Goal: Task Accomplishment & Management: Use online tool/utility

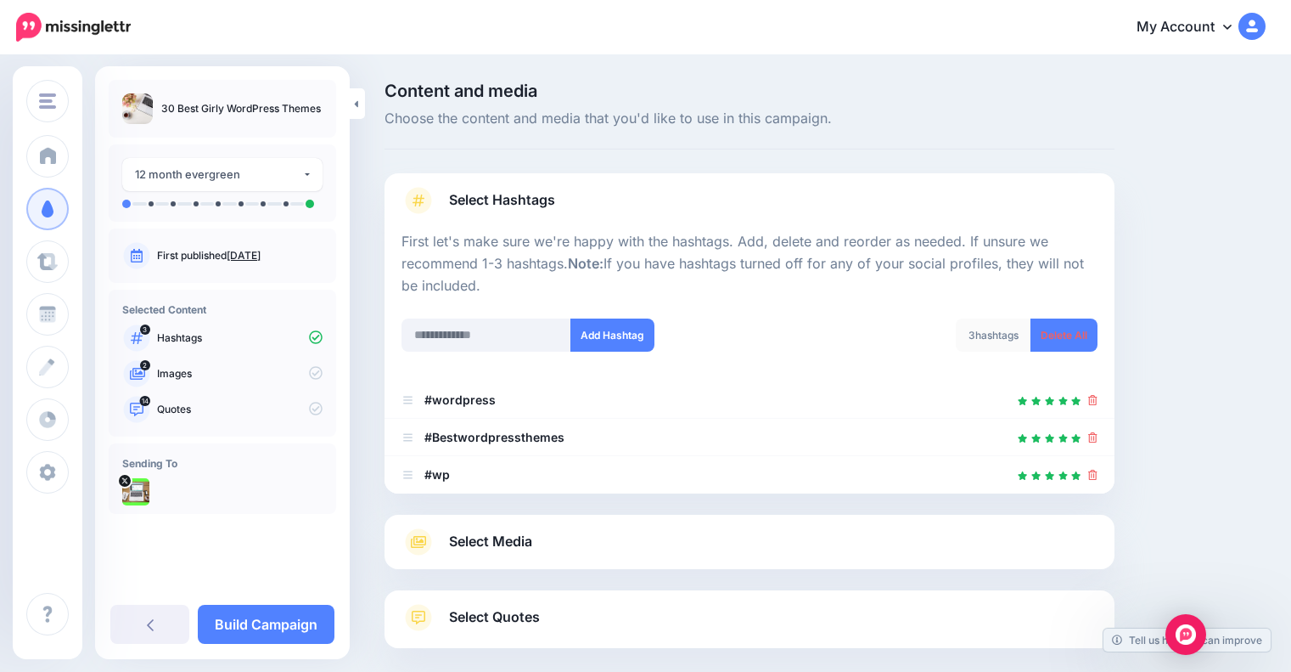
scroll to position [86, 0]
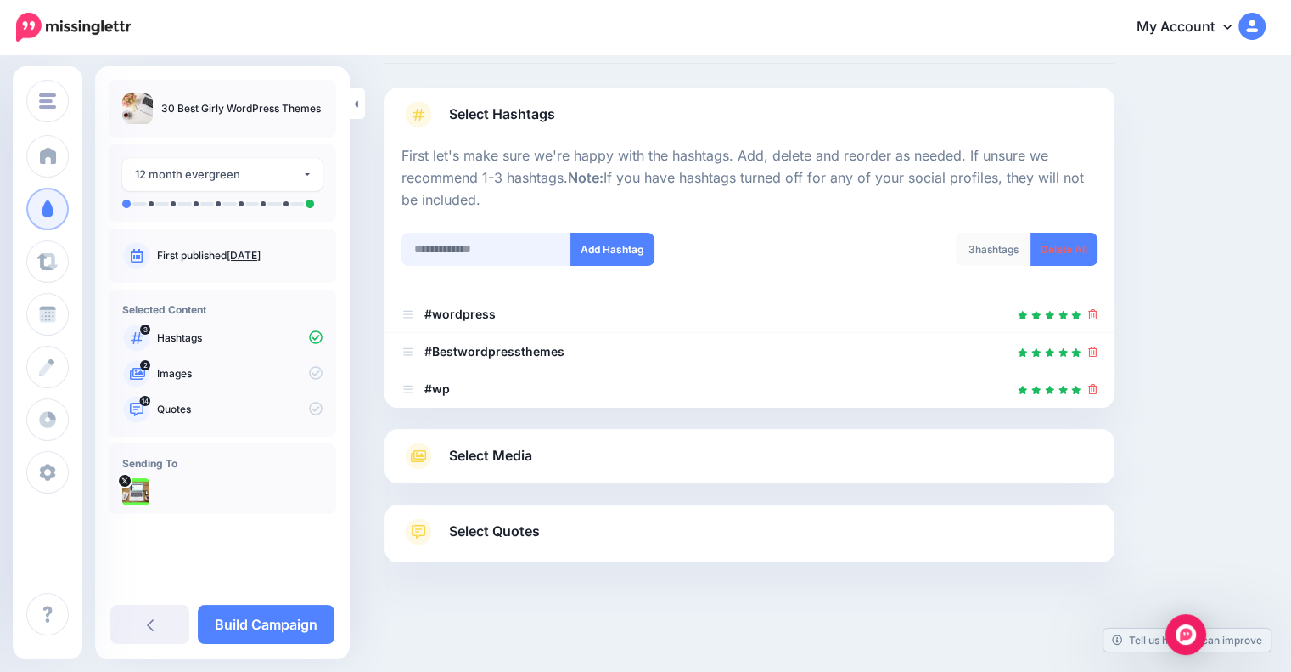
click at [515, 245] on input "text" at bounding box center [487, 249] width 170 height 33
type input "*********"
click at [603, 249] on button "Add Hashtag" at bounding box center [613, 249] width 84 height 33
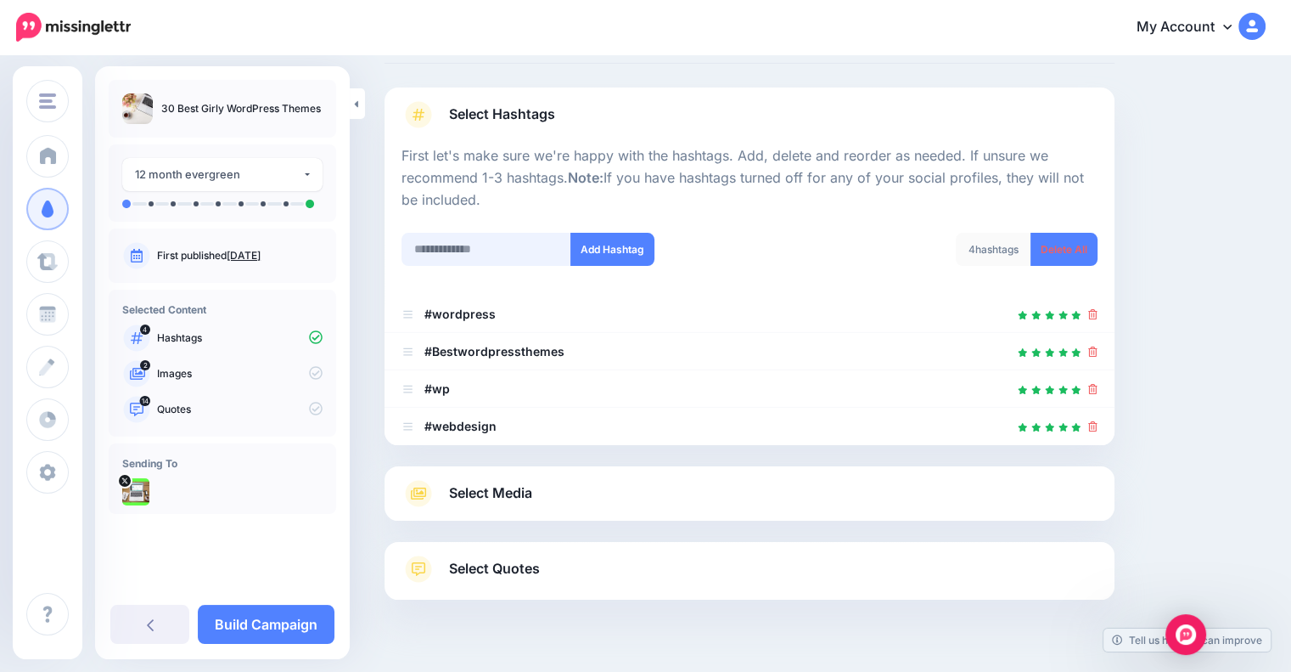
scroll to position [123, 0]
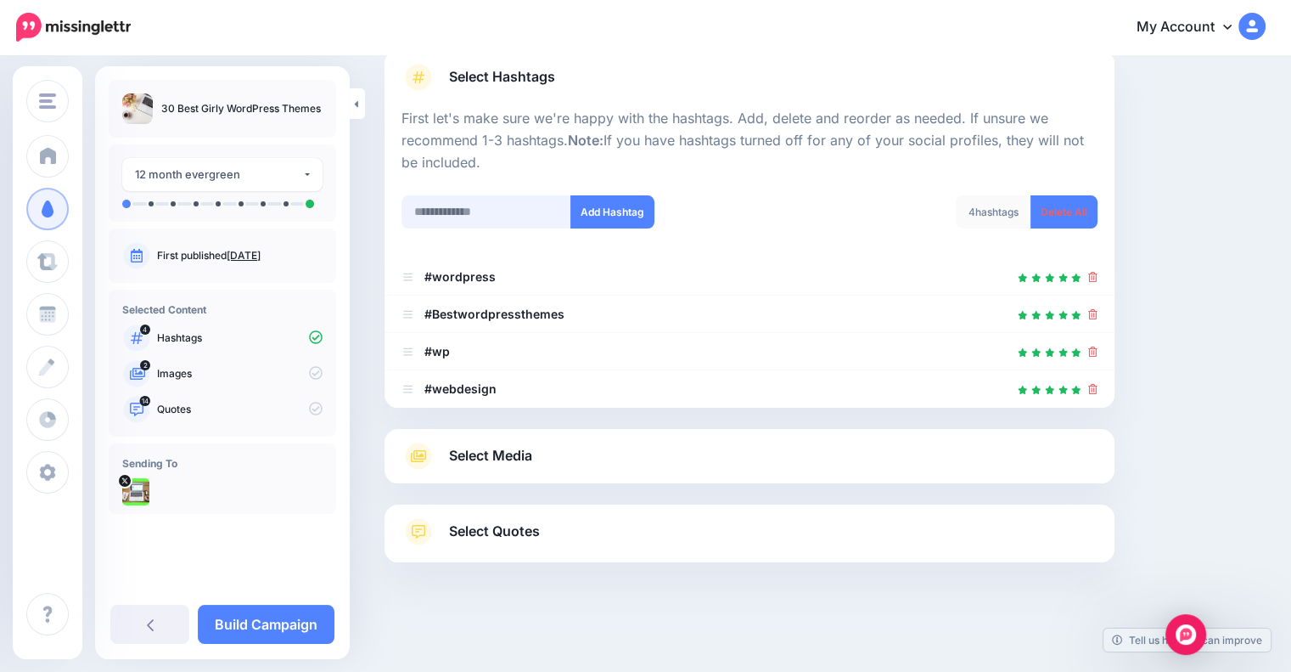
click at [498, 247] on div "Add Hashtag" at bounding box center [569, 222] width 361 height 54
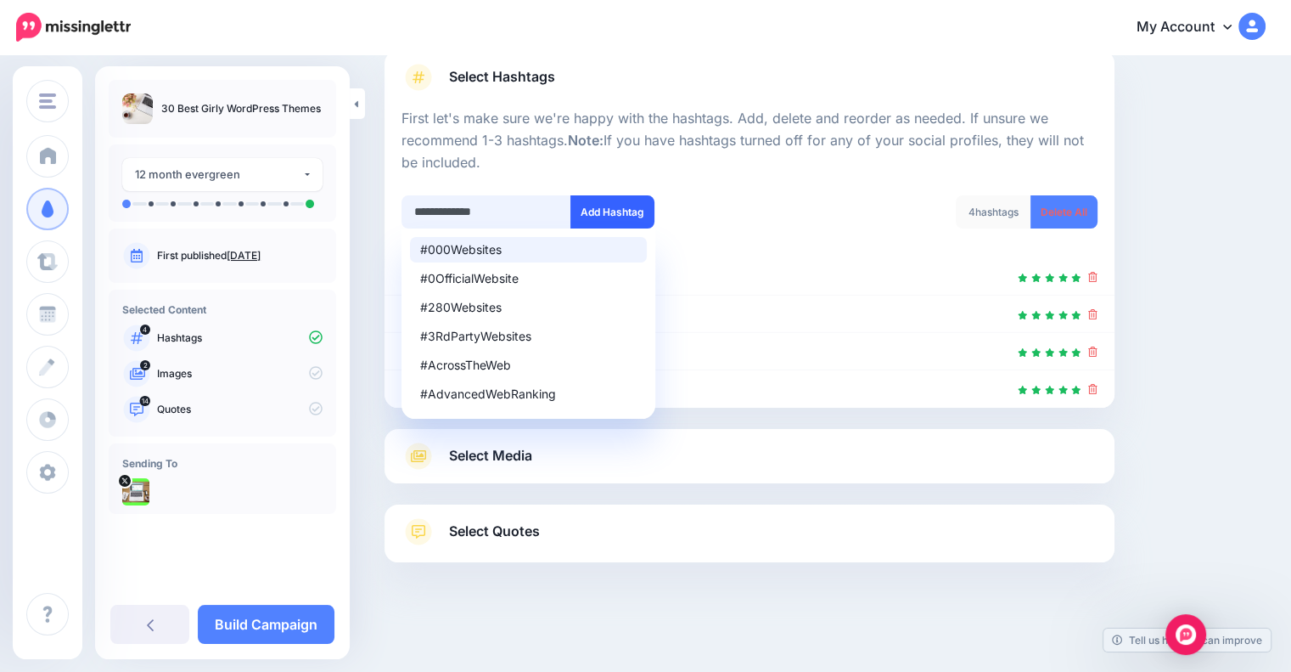
type input "**********"
click at [606, 206] on button "Add Hashtag" at bounding box center [613, 211] width 84 height 33
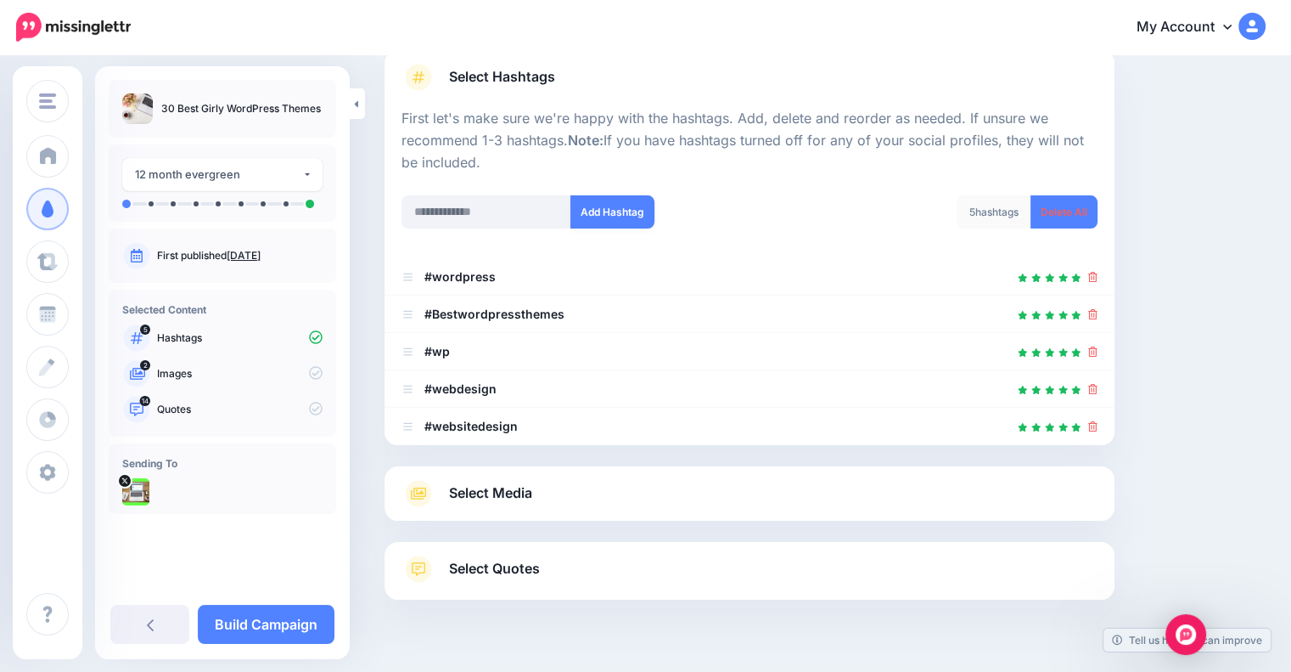
scroll to position [160, 0]
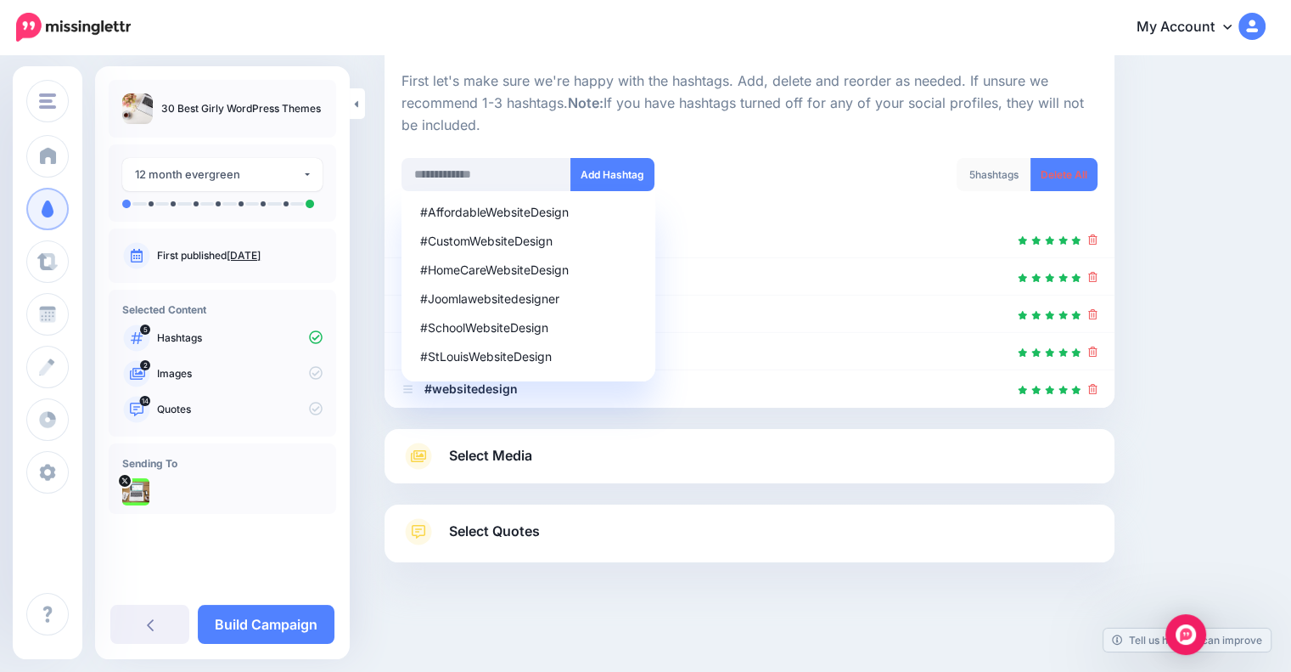
click at [1147, 369] on div "Content and media Choose the content and media that you'd like to use in this c…" at bounding box center [825, 284] width 907 height 725
click at [1223, 390] on div "Content and media Choose the content and media that you'd like to use in this c…" at bounding box center [825, 284] width 907 height 725
click at [1273, 491] on div "Content and media Choose the content and media that you'd like to use in this c…" at bounding box center [825, 284] width 907 height 725
click at [672, 138] on div at bounding box center [750, 147] width 696 height 21
click at [535, 183] on input "text" at bounding box center [487, 174] width 170 height 33
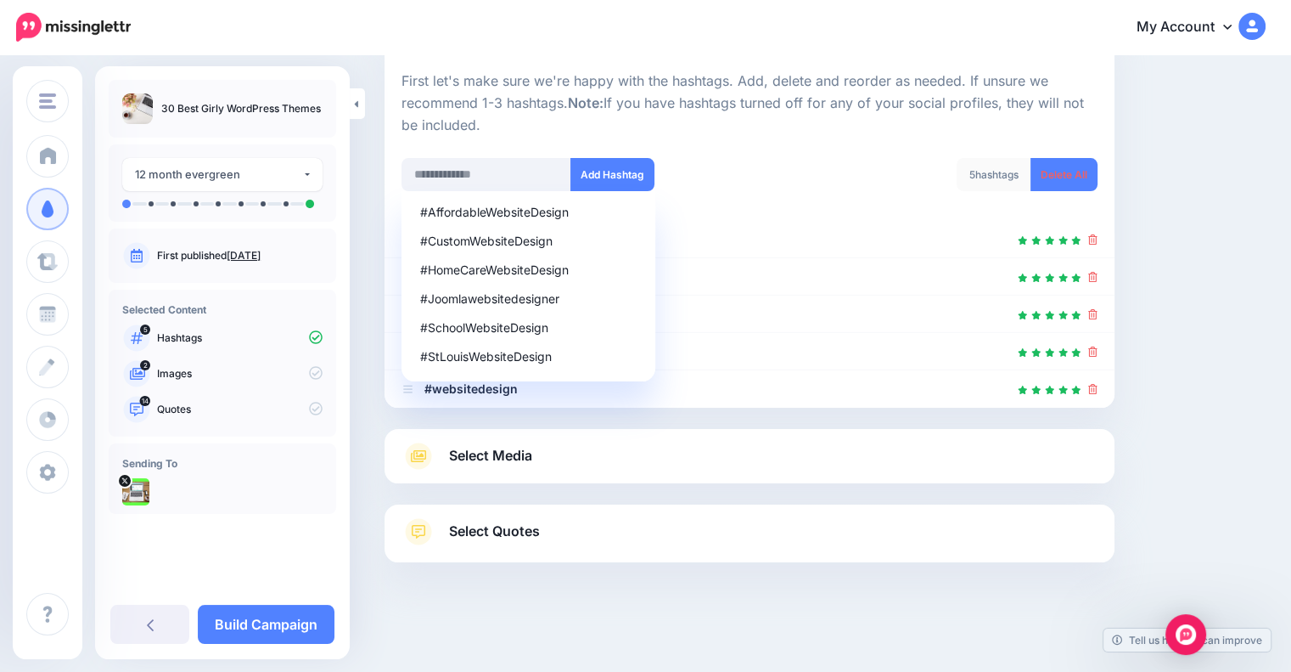
click at [587, 119] on p "First let's make sure we're happy with the hashtags. Add, delete and reorder as…" at bounding box center [750, 103] width 696 height 66
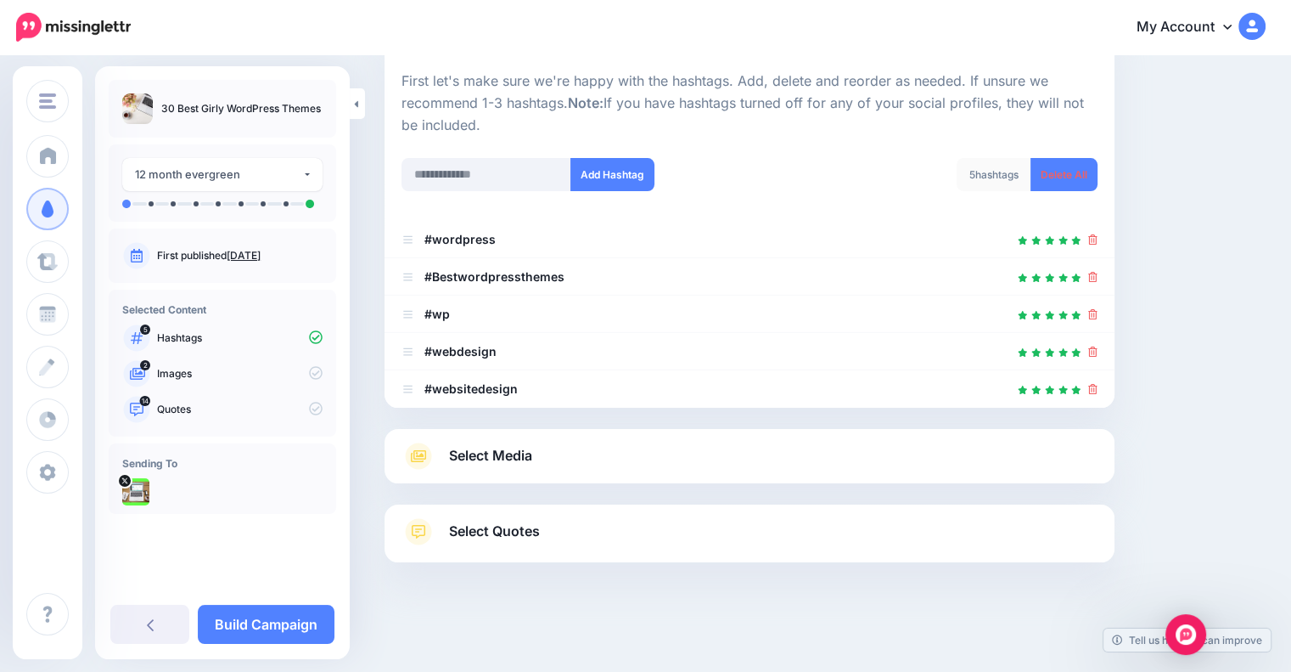
click at [513, 444] on span "Select Media" at bounding box center [490, 455] width 83 height 23
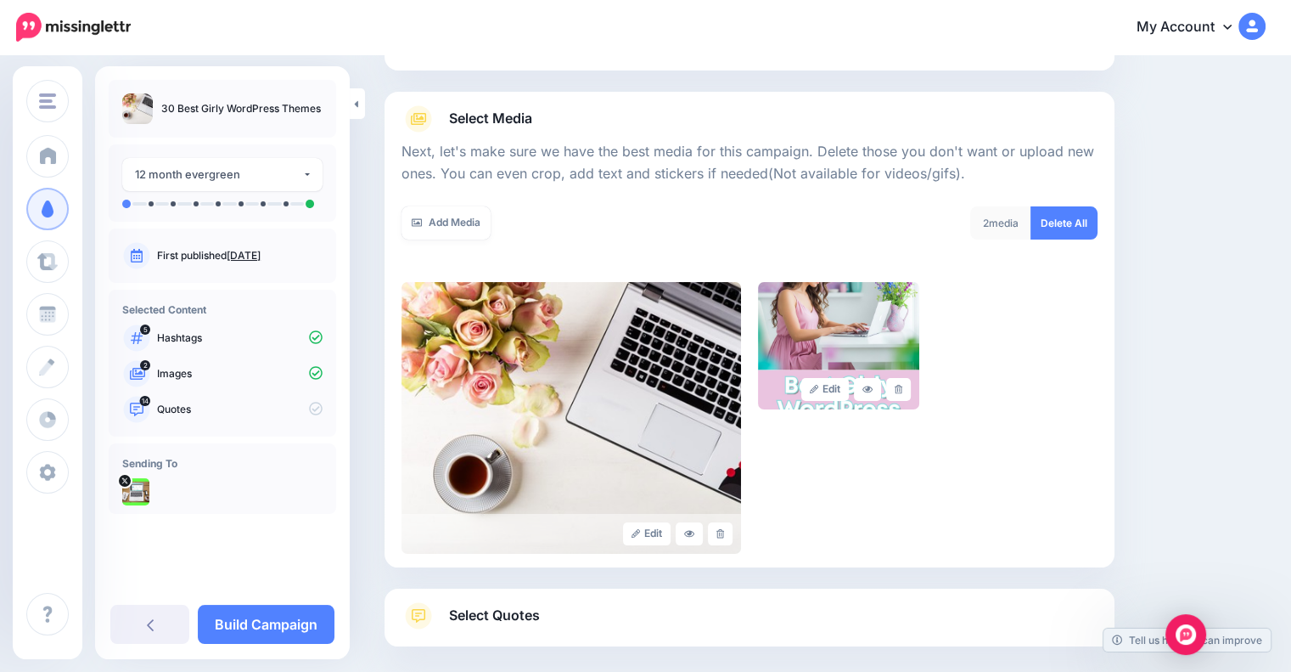
click at [680, 610] on link "Select Quotes" at bounding box center [750, 624] width 696 height 44
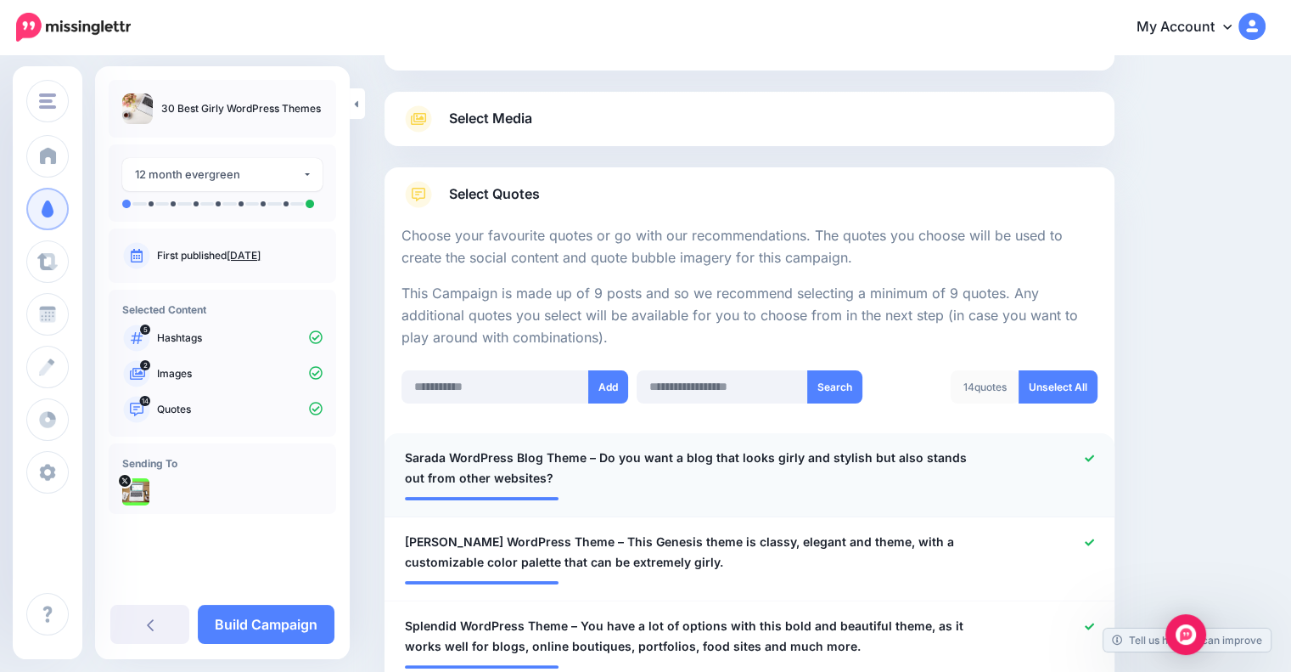
click at [1094, 460] on icon at bounding box center [1089, 457] width 9 height 9
click at [1103, 548] on div at bounding box center [1047, 551] width 119 height 41
click at [1094, 538] on icon at bounding box center [1089, 541] width 9 height 9
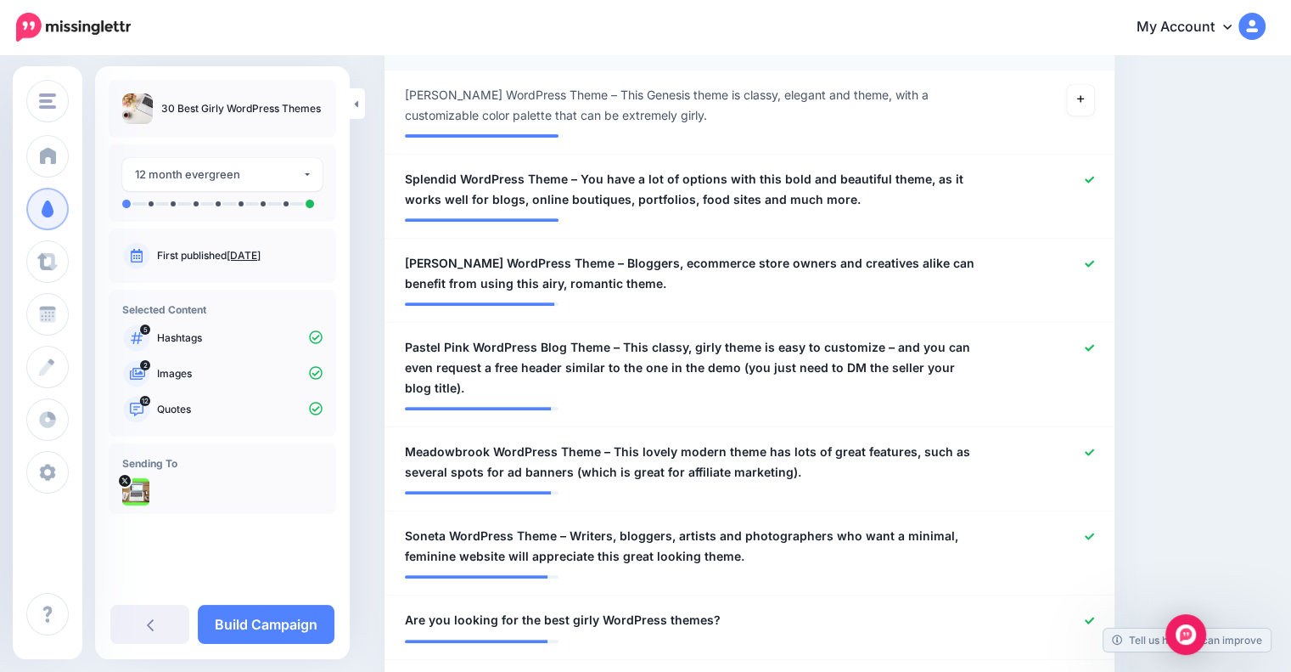
scroll to position [624, 0]
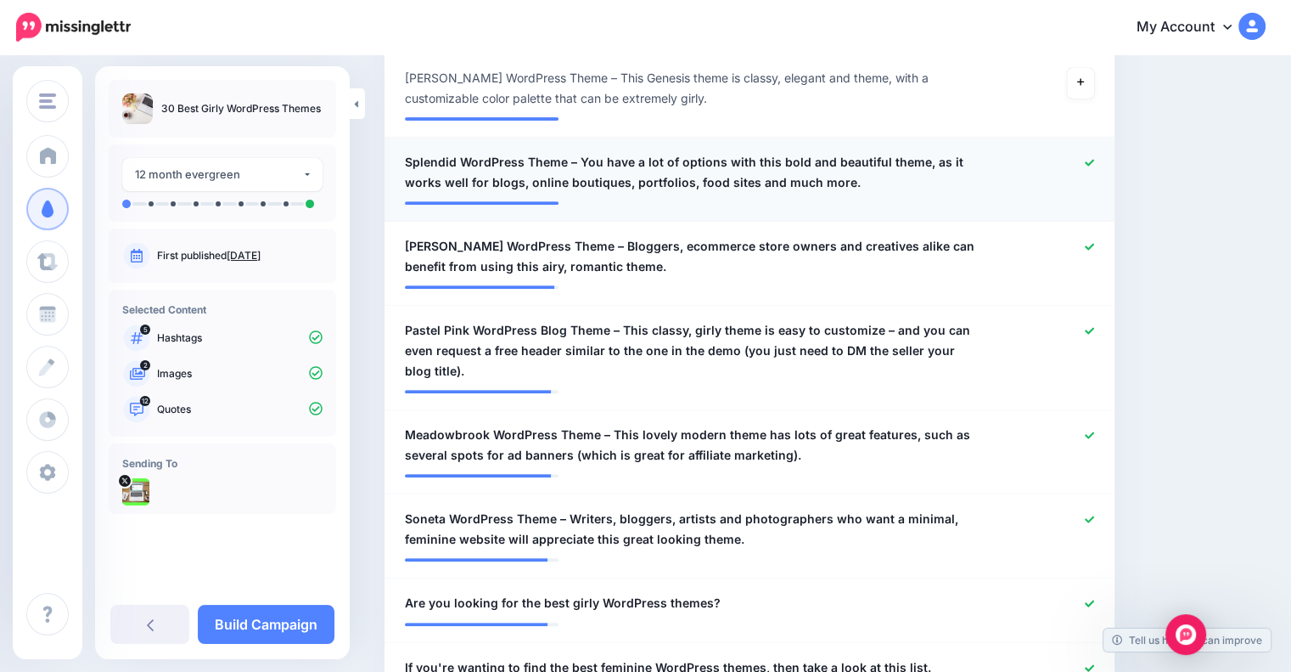
click at [1094, 159] on icon at bounding box center [1089, 162] width 9 height 9
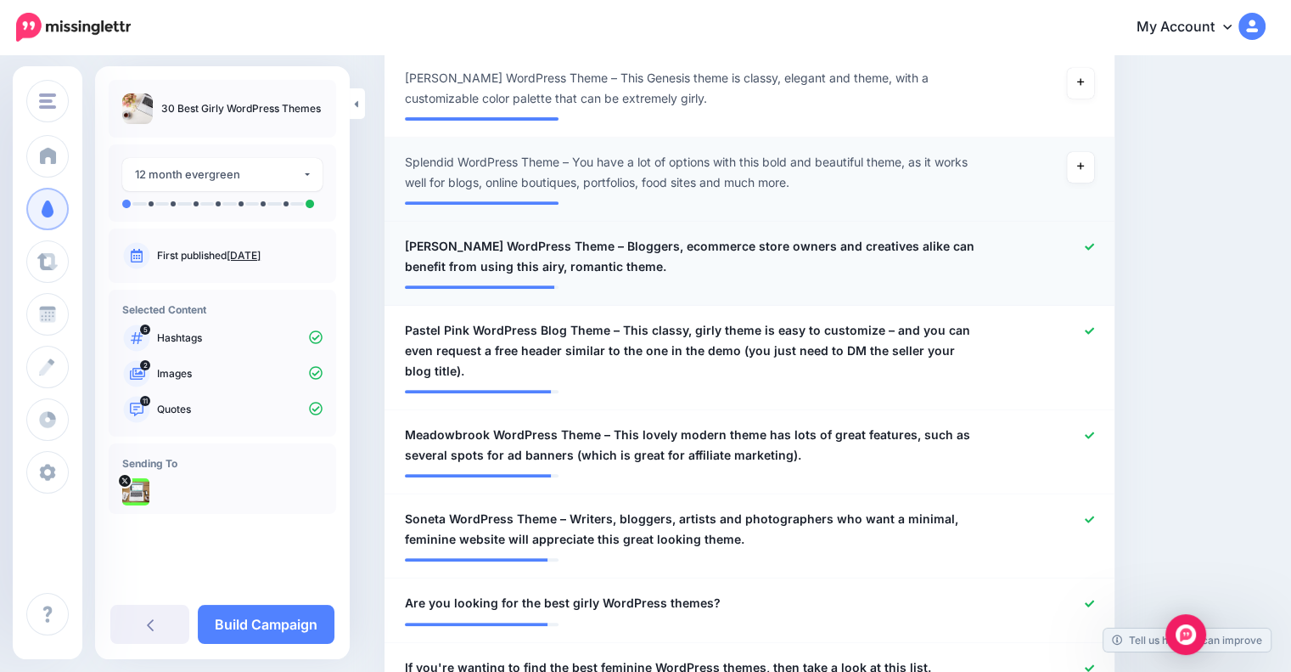
click at [1094, 244] on icon at bounding box center [1089, 246] width 9 height 9
click at [1094, 331] on icon at bounding box center [1089, 330] width 9 height 7
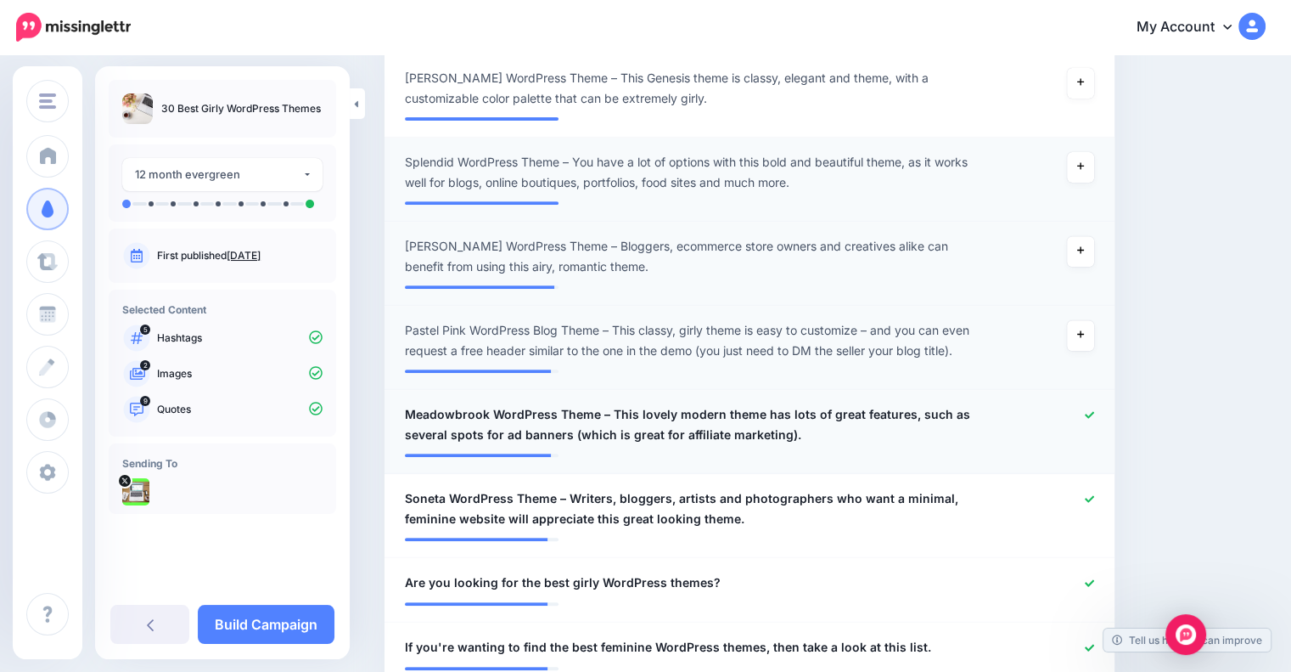
click at [1094, 416] on icon at bounding box center [1089, 414] width 9 height 9
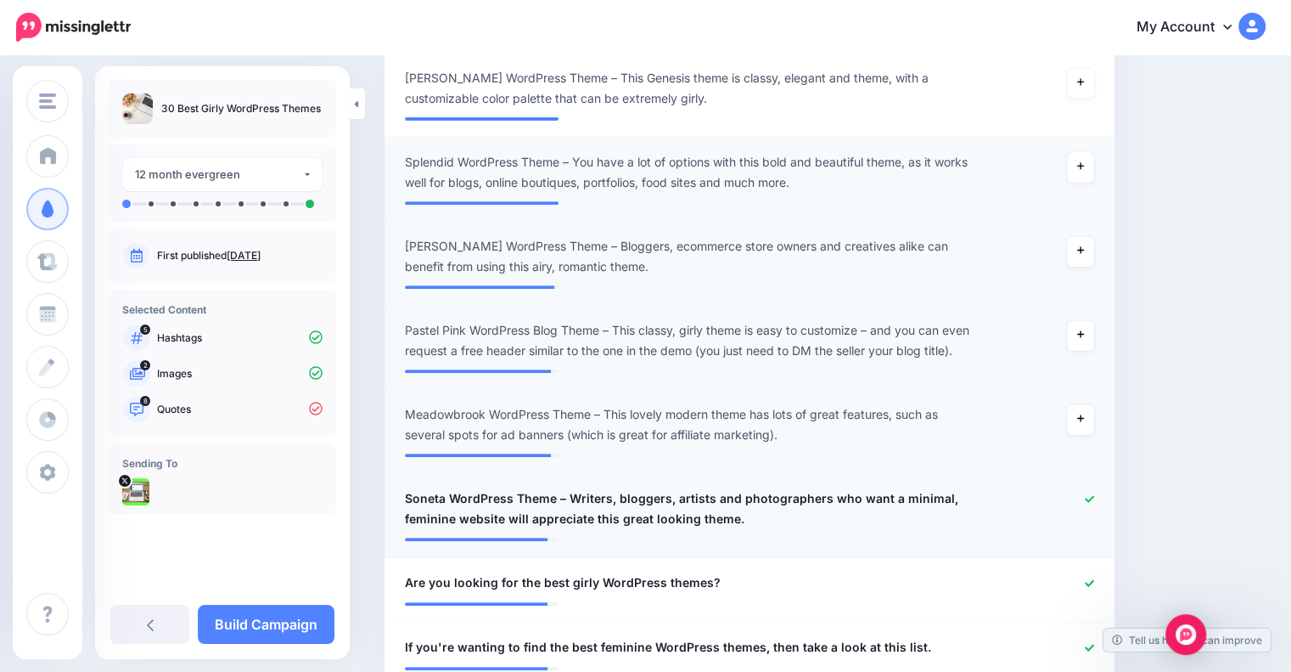
click at [1094, 495] on icon at bounding box center [1089, 498] width 9 height 9
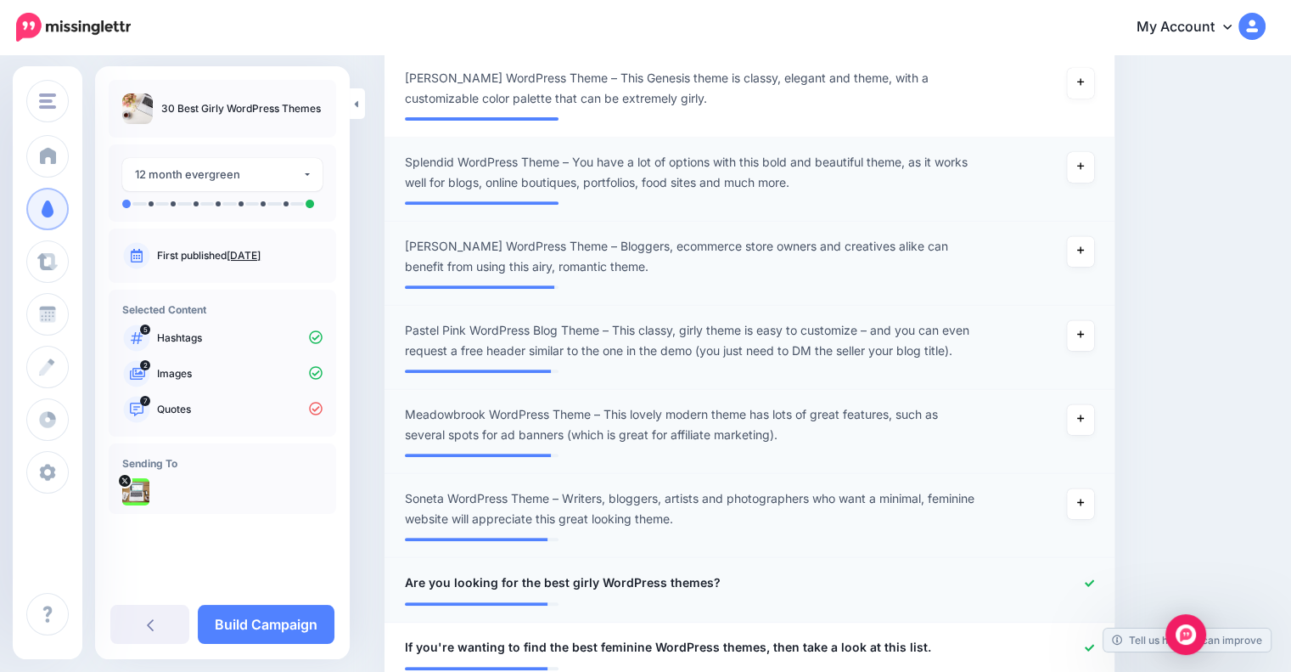
click at [1094, 582] on icon at bounding box center [1089, 582] width 9 height 7
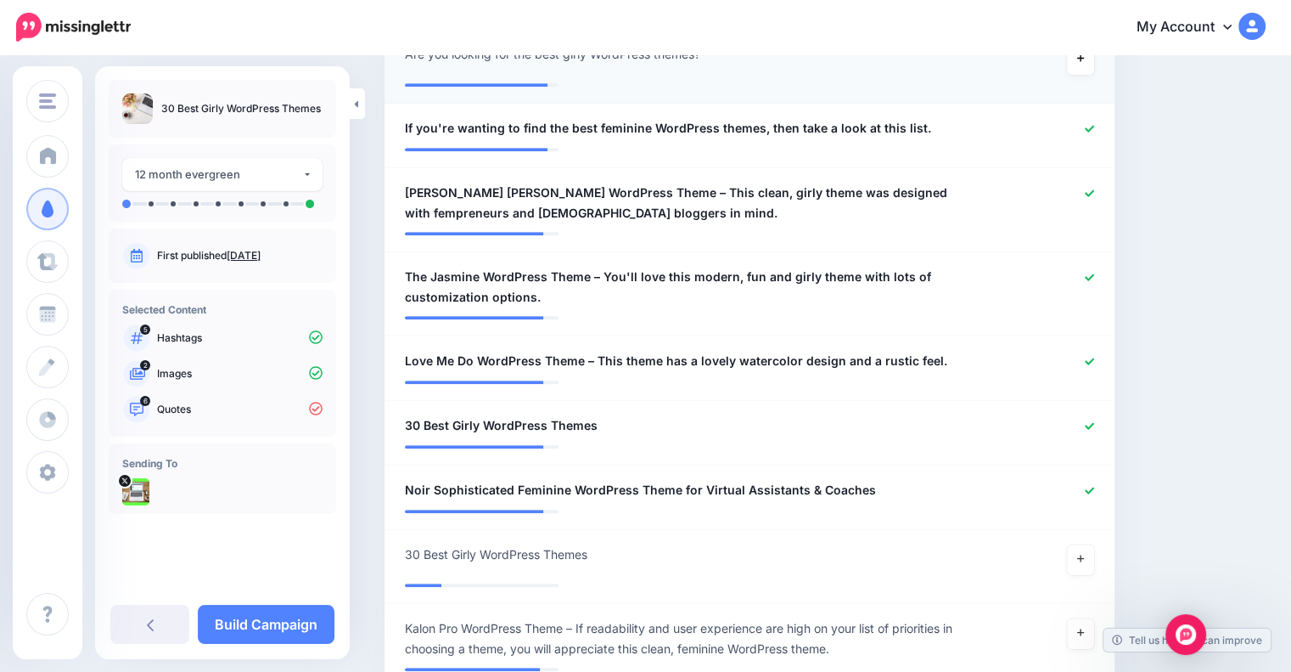
scroll to position [1156, 0]
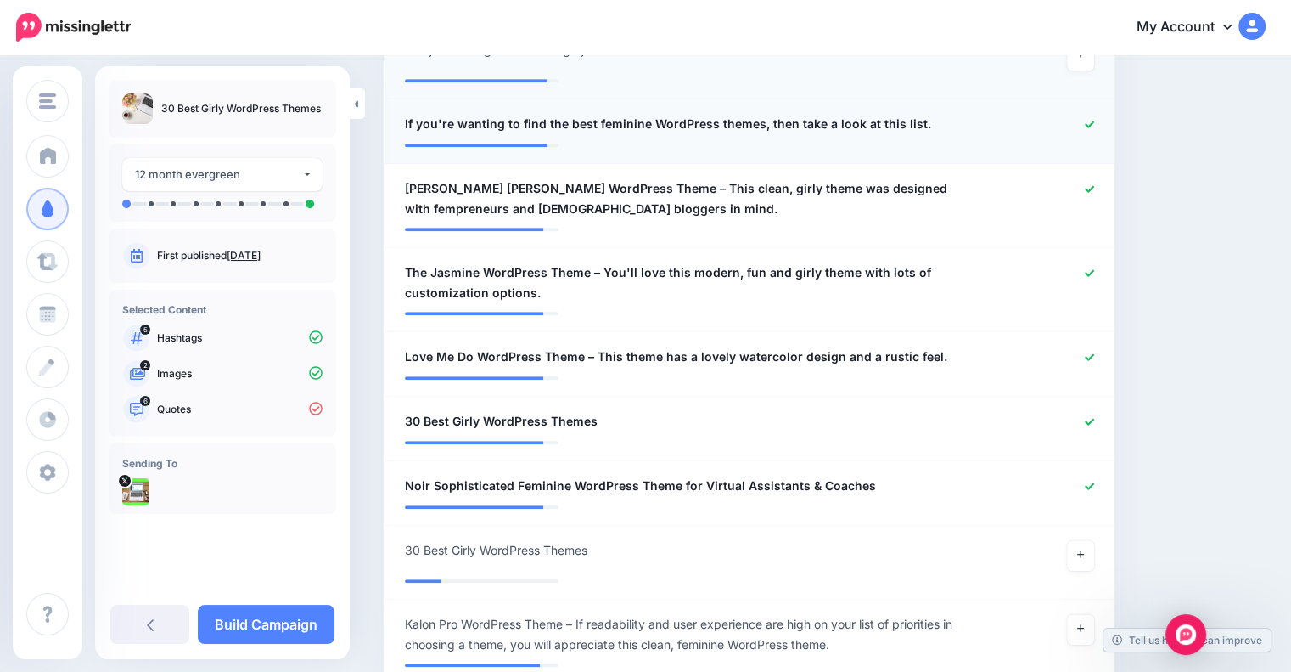
click at [1094, 124] on icon at bounding box center [1089, 124] width 9 height 7
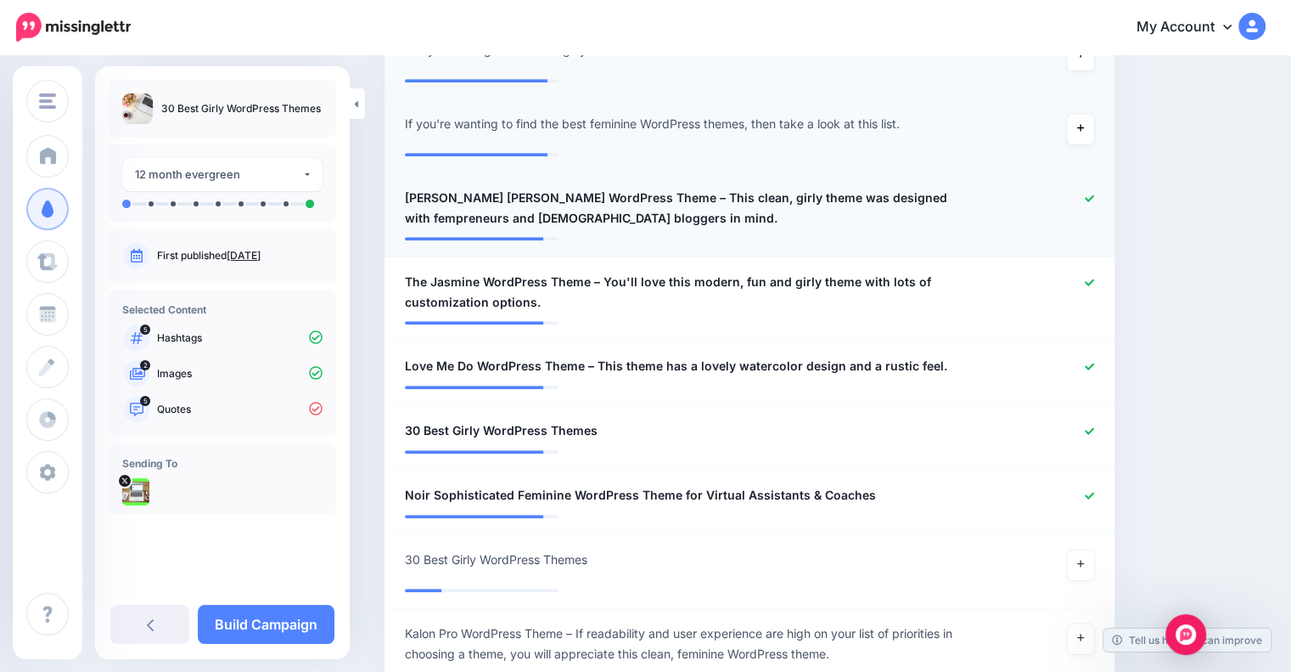
click at [1098, 188] on div at bounding box center [1047, 208] width 119 height 41
click at [1094, 200] on icon at bounding box center [1089, 197] width 9 height 7
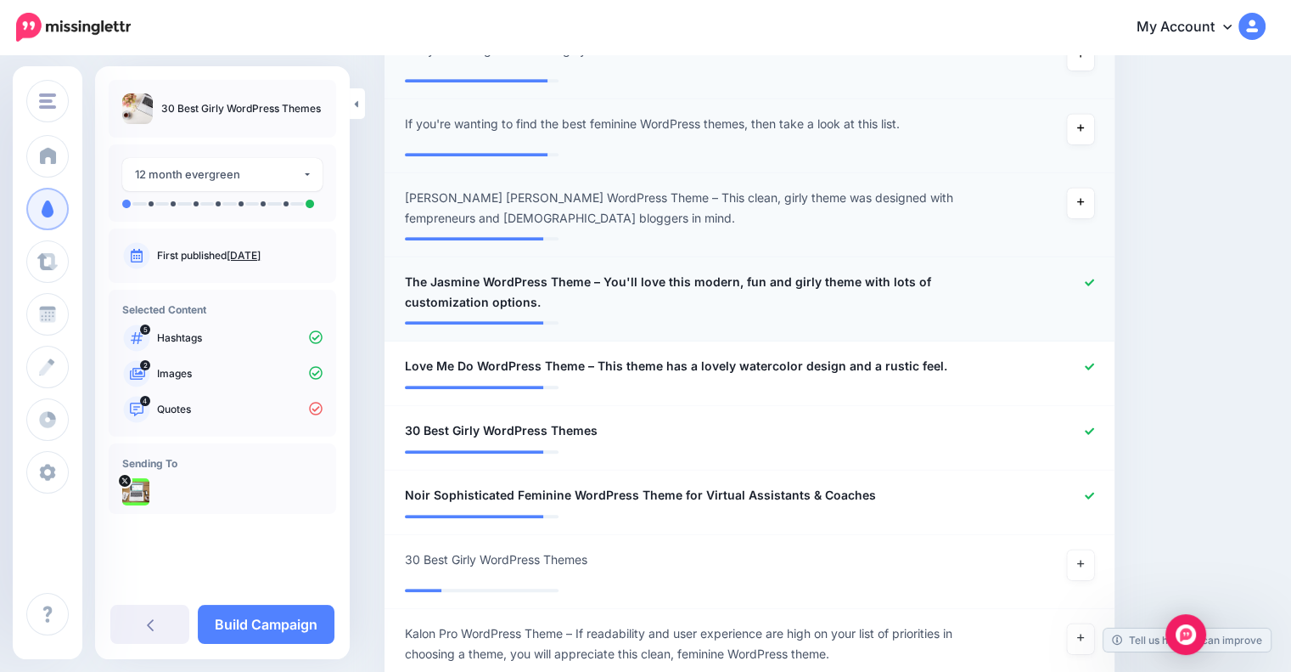
click at [1094, 280] on icon at bounding box center [1089, 282] width 9 height 9
click at [1094, 364] on icon at bounding box center [1089, 366] width 9 height 9
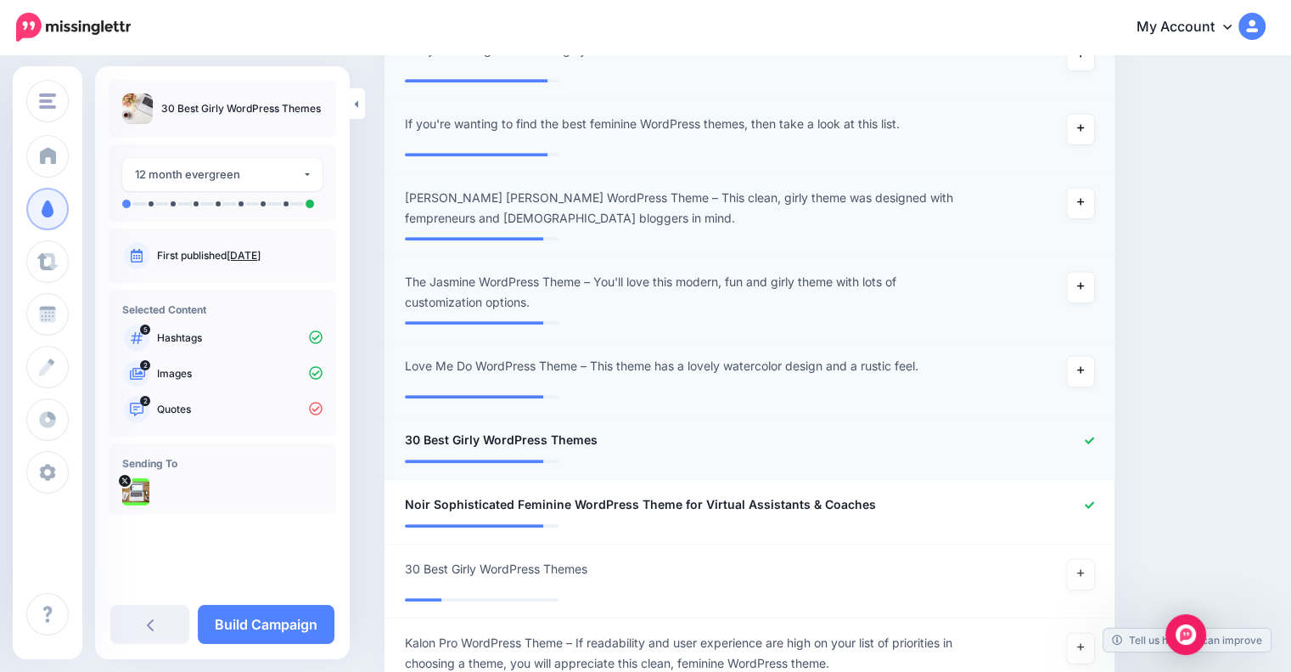
click at [1099, 430] on div at bounding box center [1047, 440] width 119 height 21
click at [1094, 442] on icon at bounding box center [1089, 440] width 9 height 9
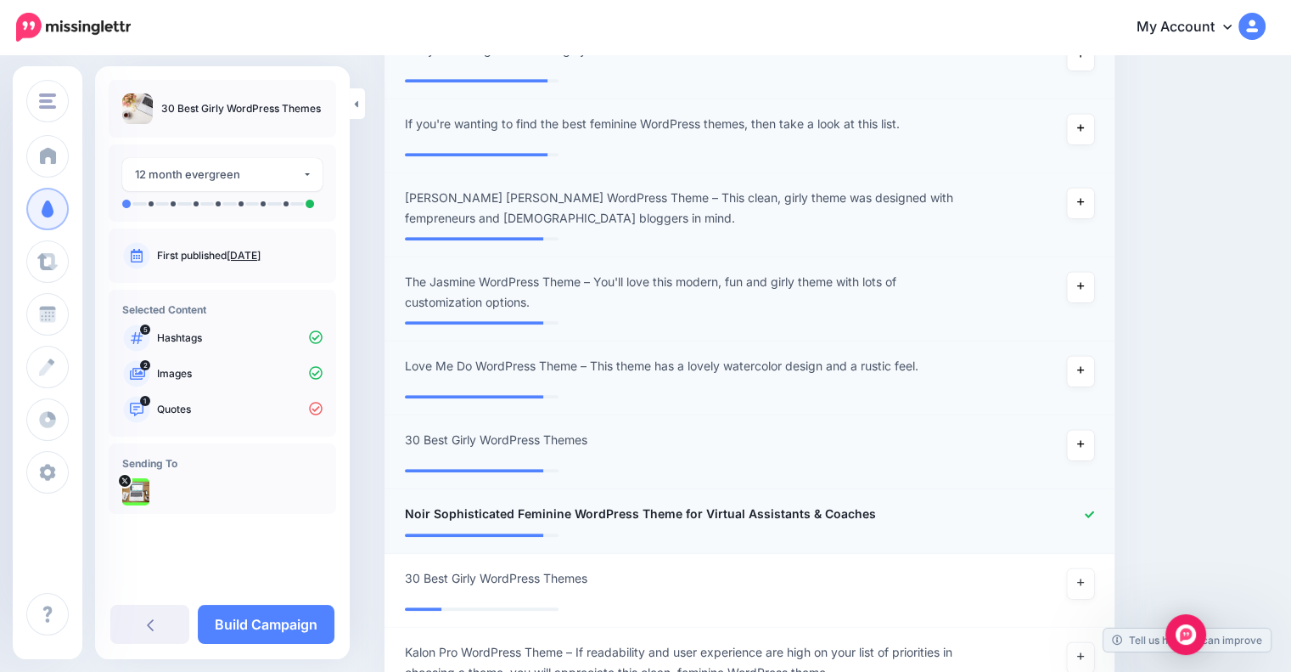
click at [1094, 509] on icon at bounding box center [1089, 513] width 9 height 9
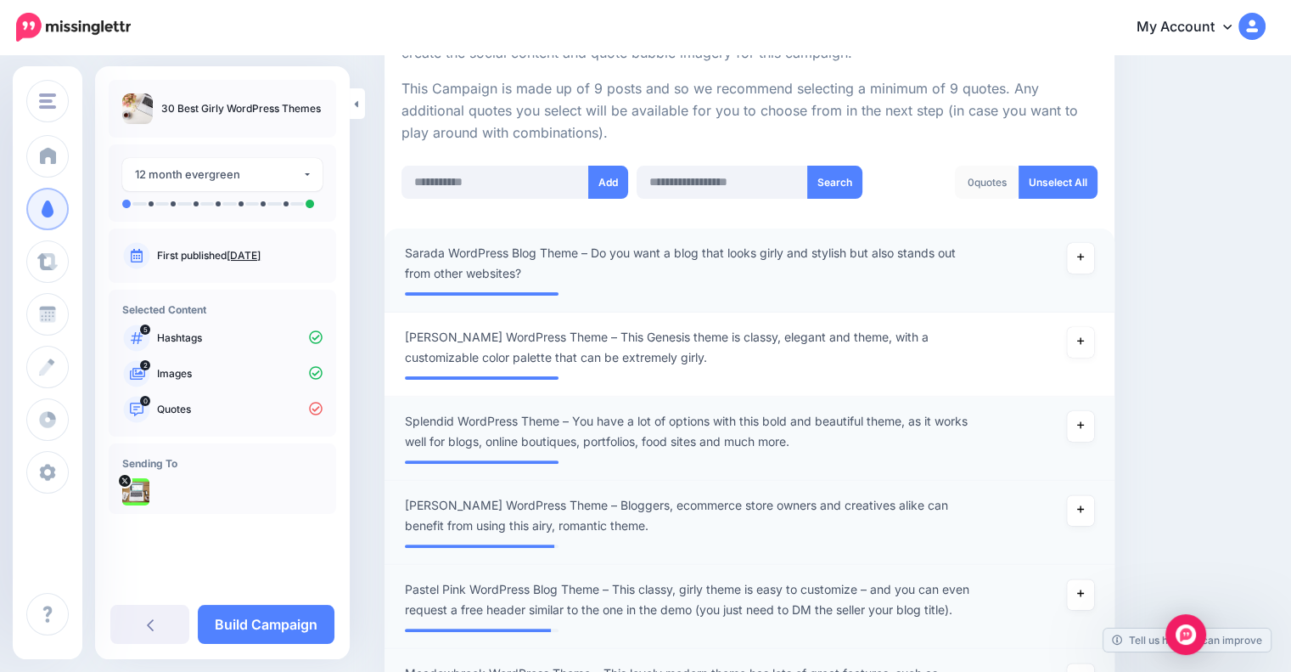
scroll to position [307, 0]
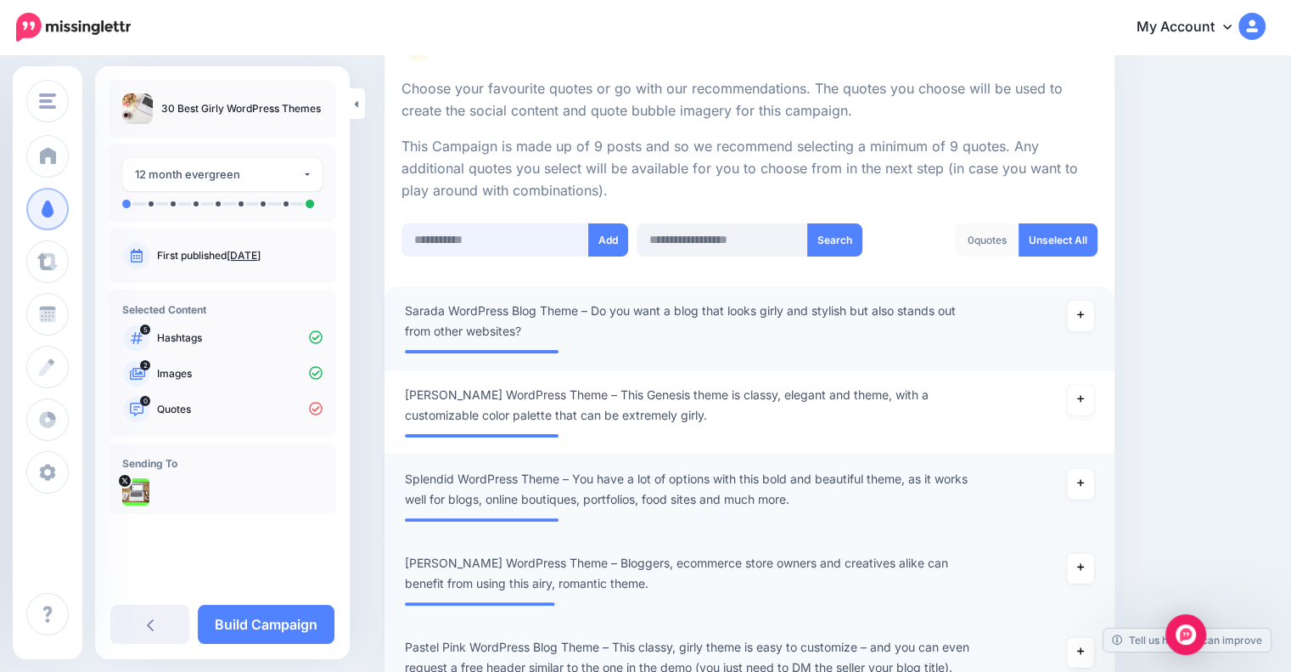
click at [511, 238] on input "text" at bounding box center [496, 239] width 188 height 33
paste input "**********"
type input "**********"
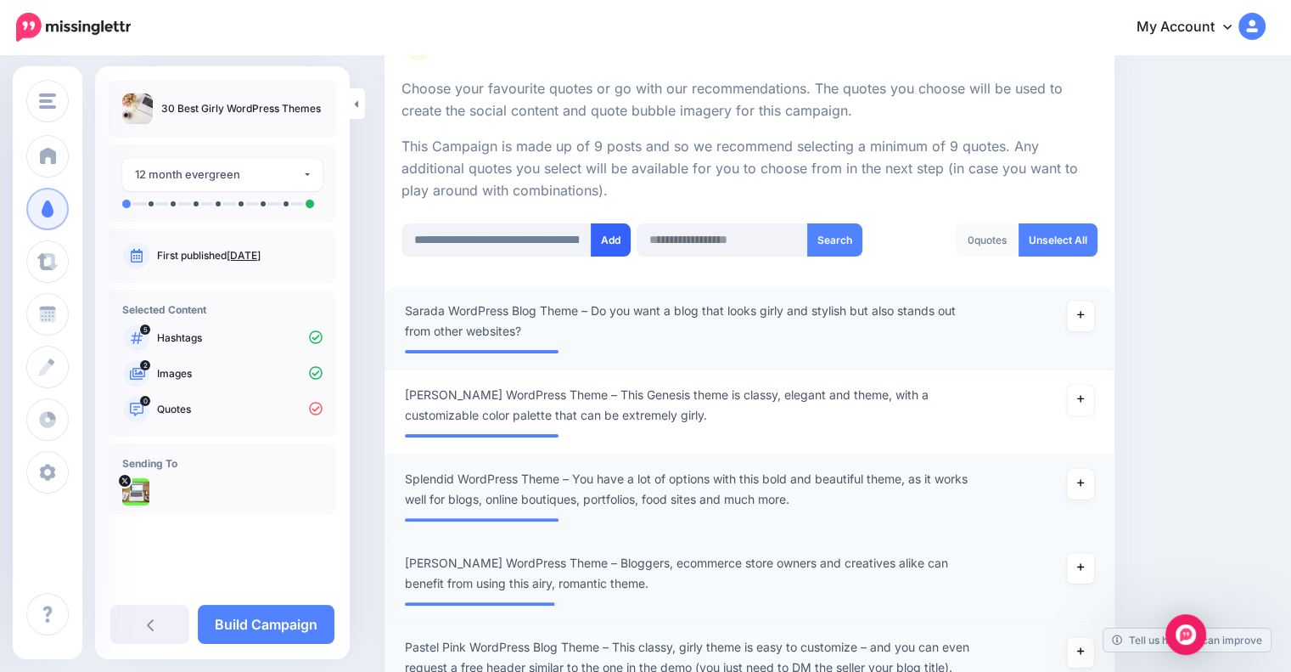
click at [604, 246] on button "Add" at bounding box center [611, 239] width 40 height 33
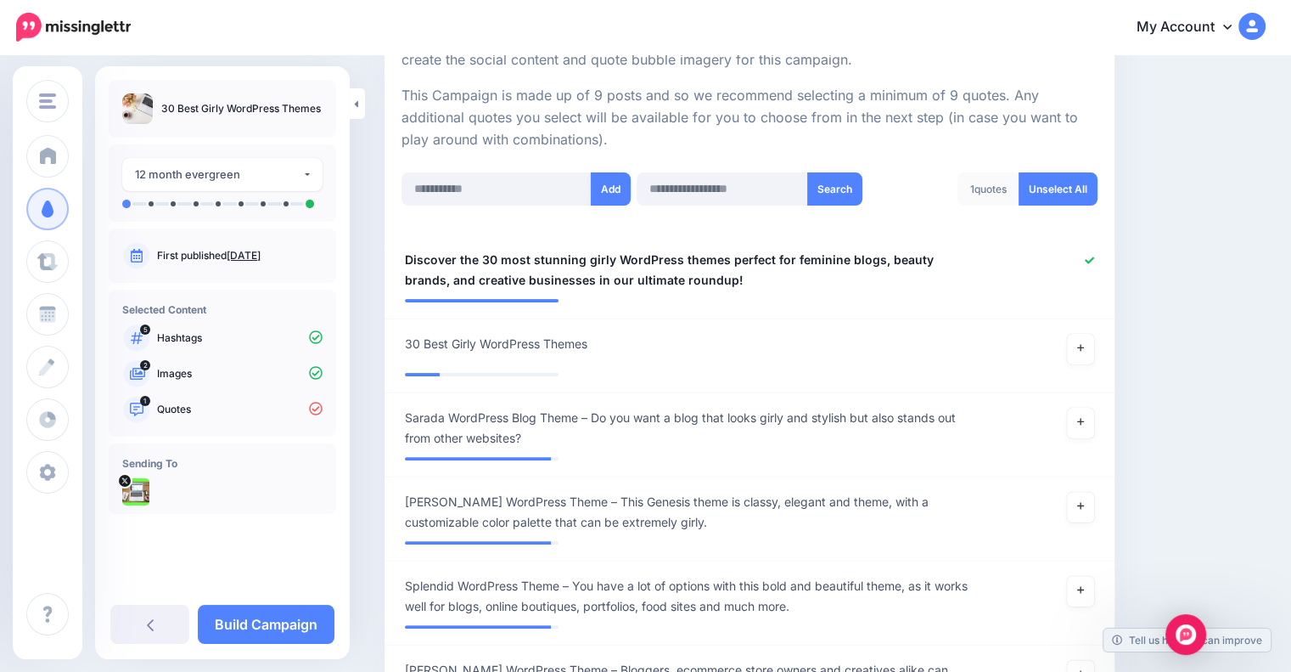
scroll to position [264, 0]
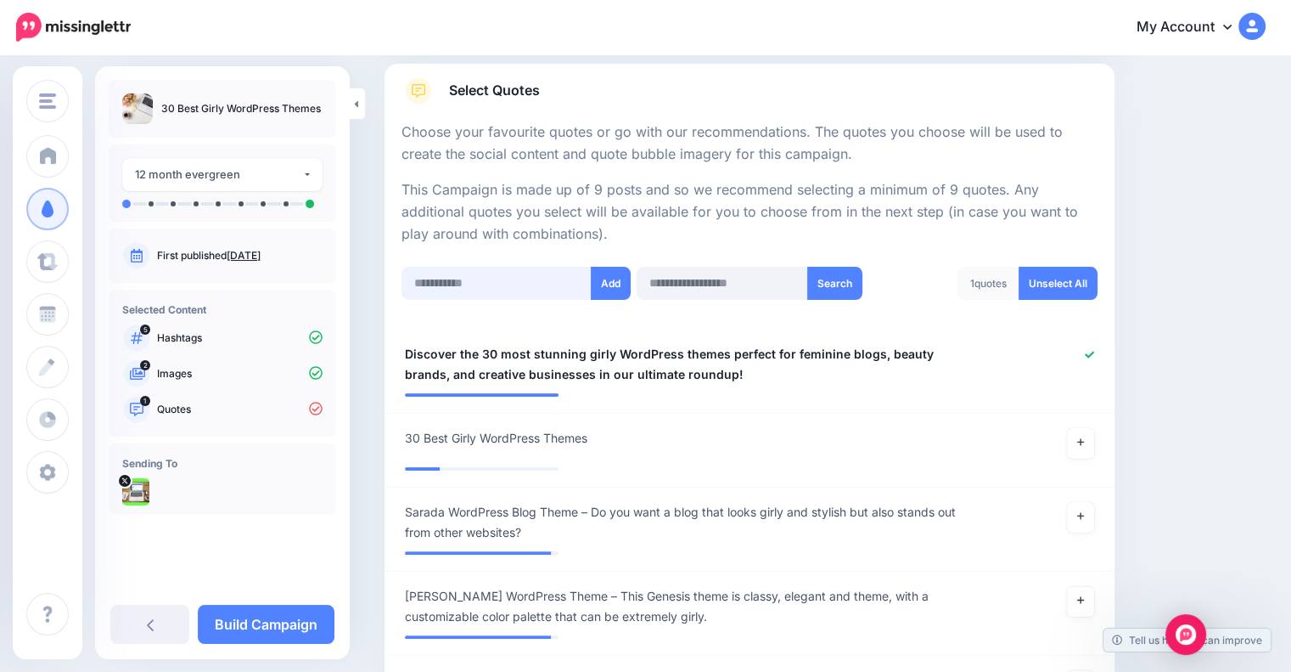
click at [521, 284] on input "text" at bounding box center [497, 283] width 190 height 33
paste input "**********"
type input "**********"
click at [611, 284] on button "Add" at bounding box center [611, 283] width 40 height 33
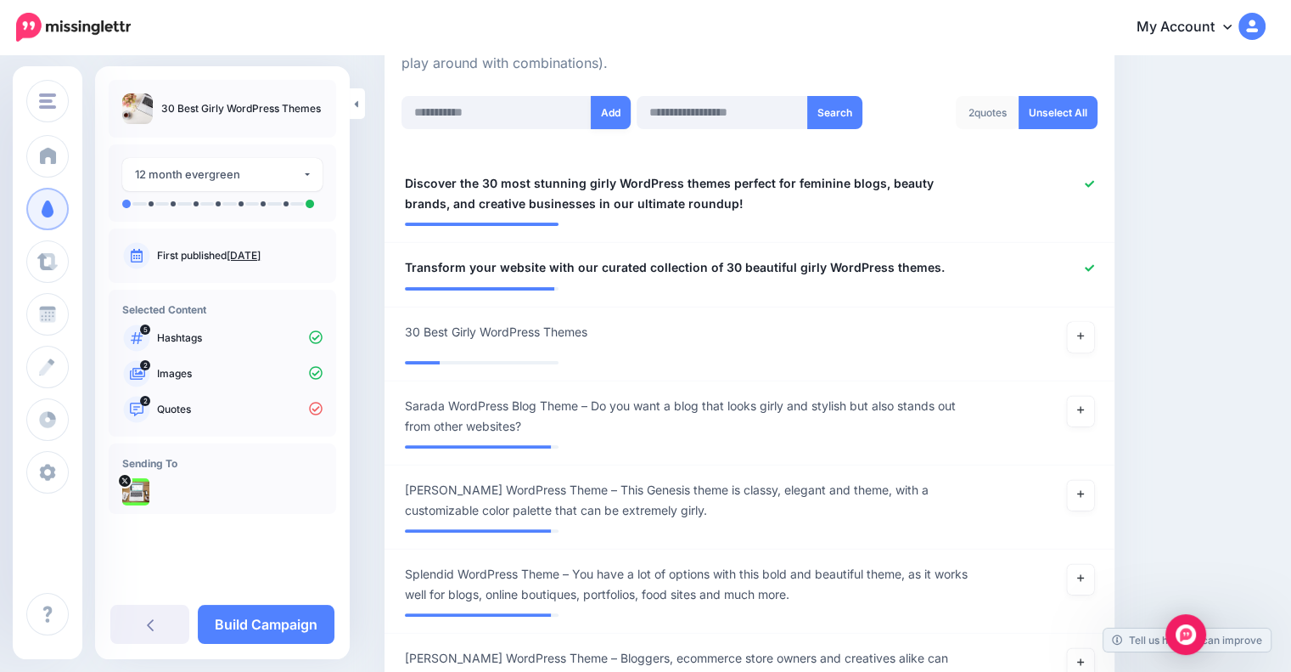
scroll to position [321, 0]
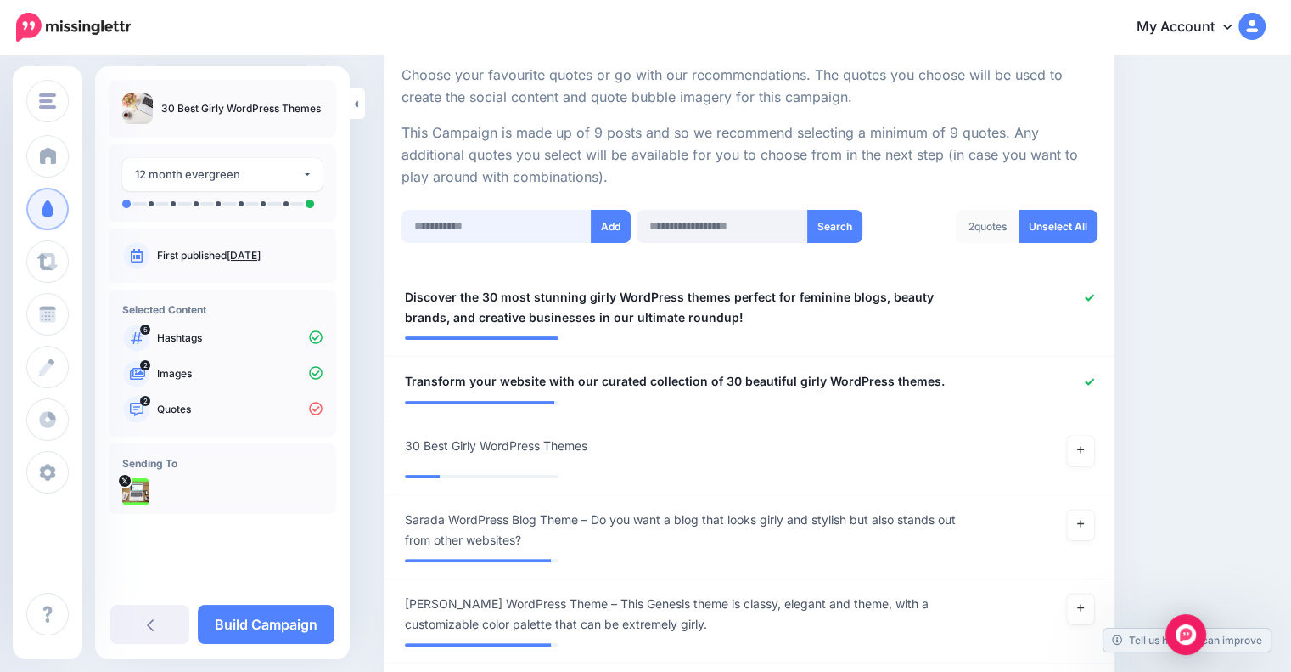
click at [526, 230] on input "text" at bounding box center [497, 226] width 190 height 33
paste input "**********"
type input "**********"
click at [594, 224] on button "Add" at bounding box center [611, 226] width 40 height 33
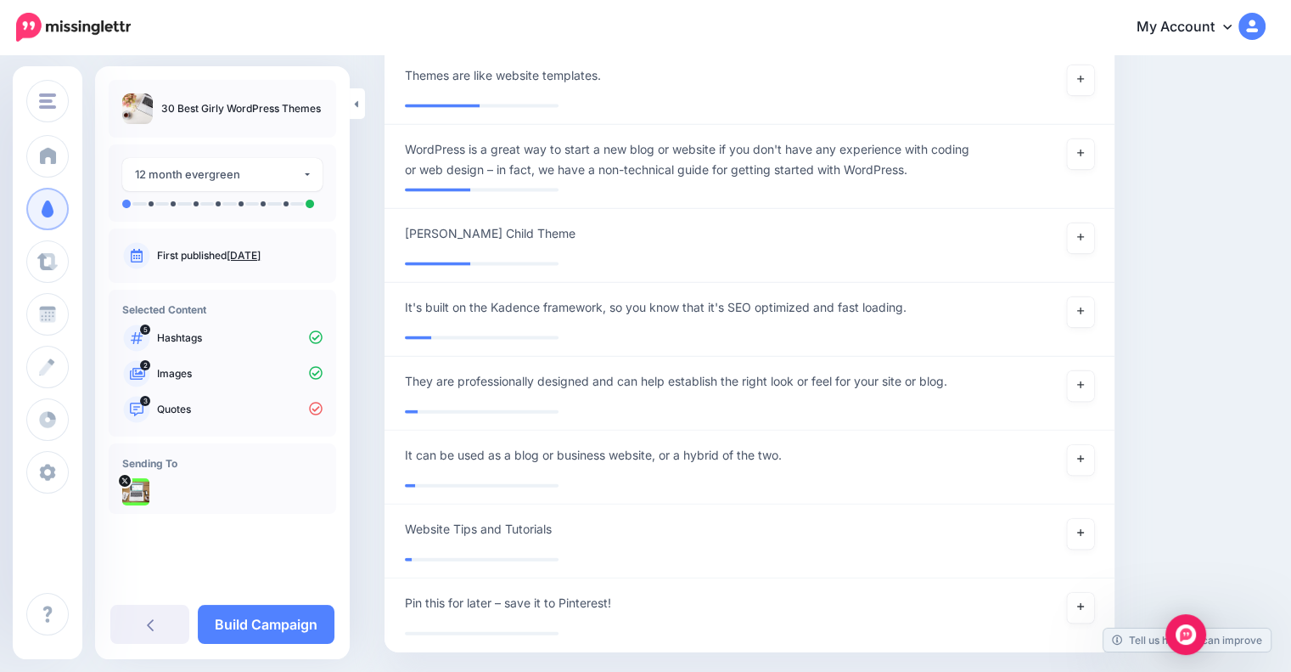
scroll to position [3708, 0]
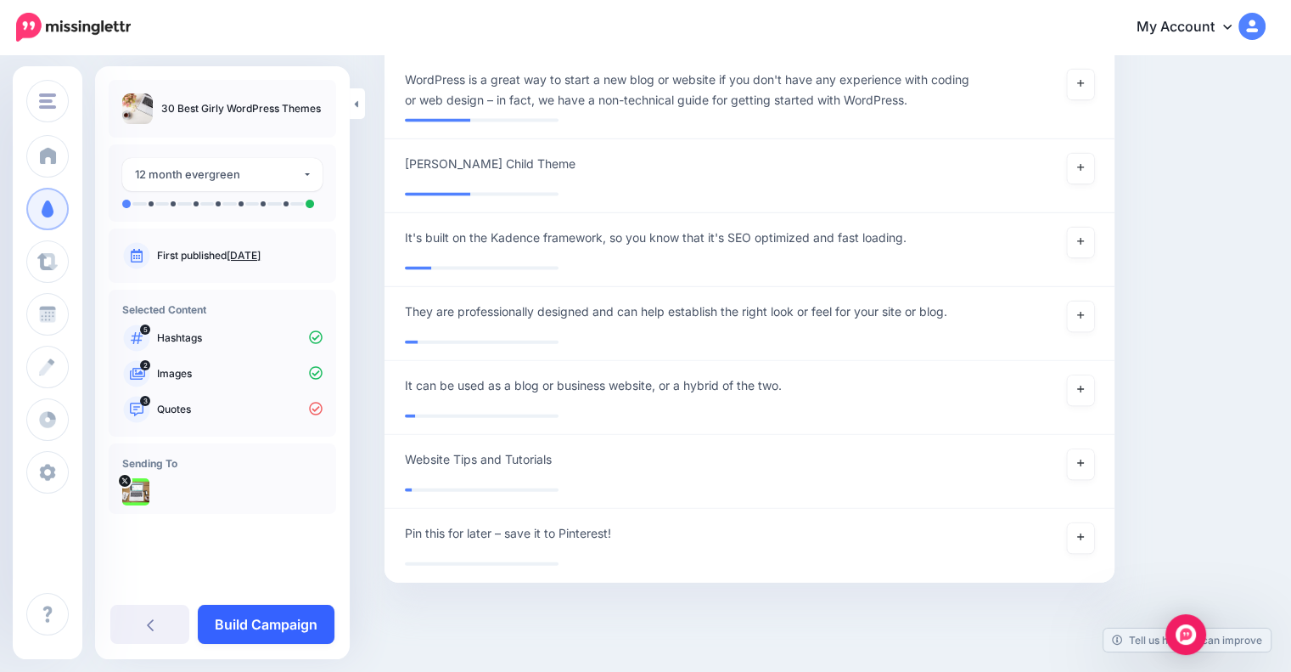
click at [260, 627] on link "Build Campaign" at bounding box center [266, 623] width 137 height 39
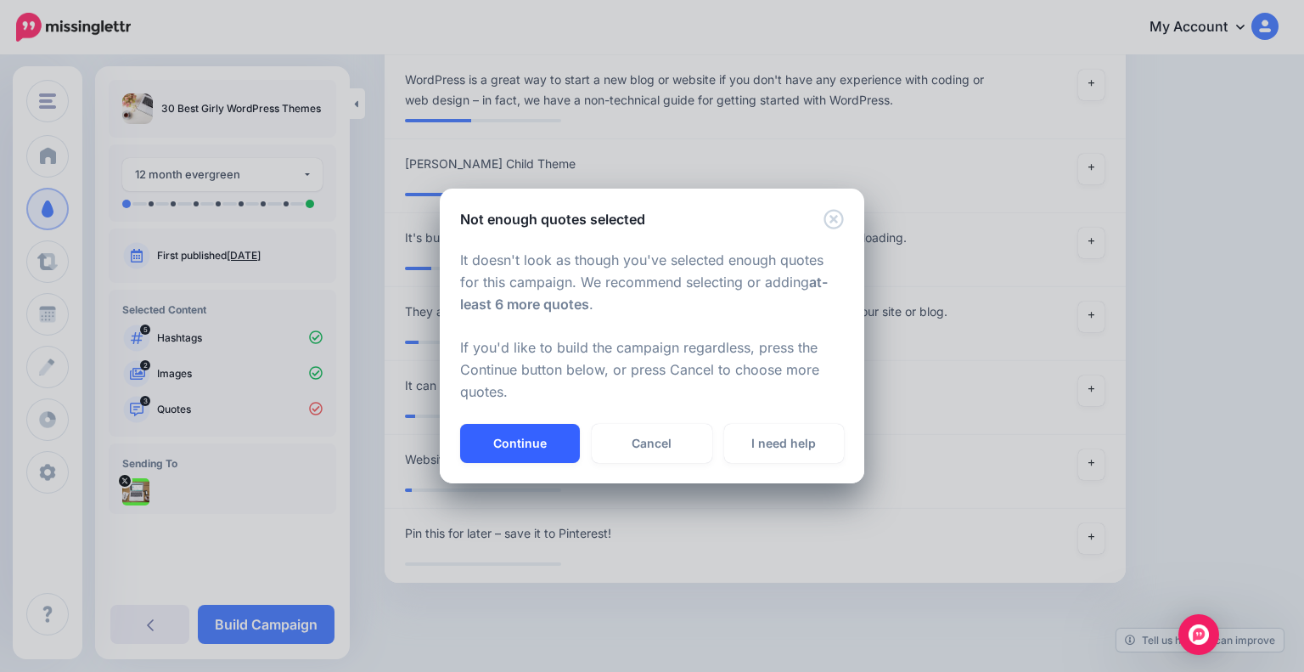
click at [556, 443] on button "Continue" at bounding box center [520, 443] width 120 height 39
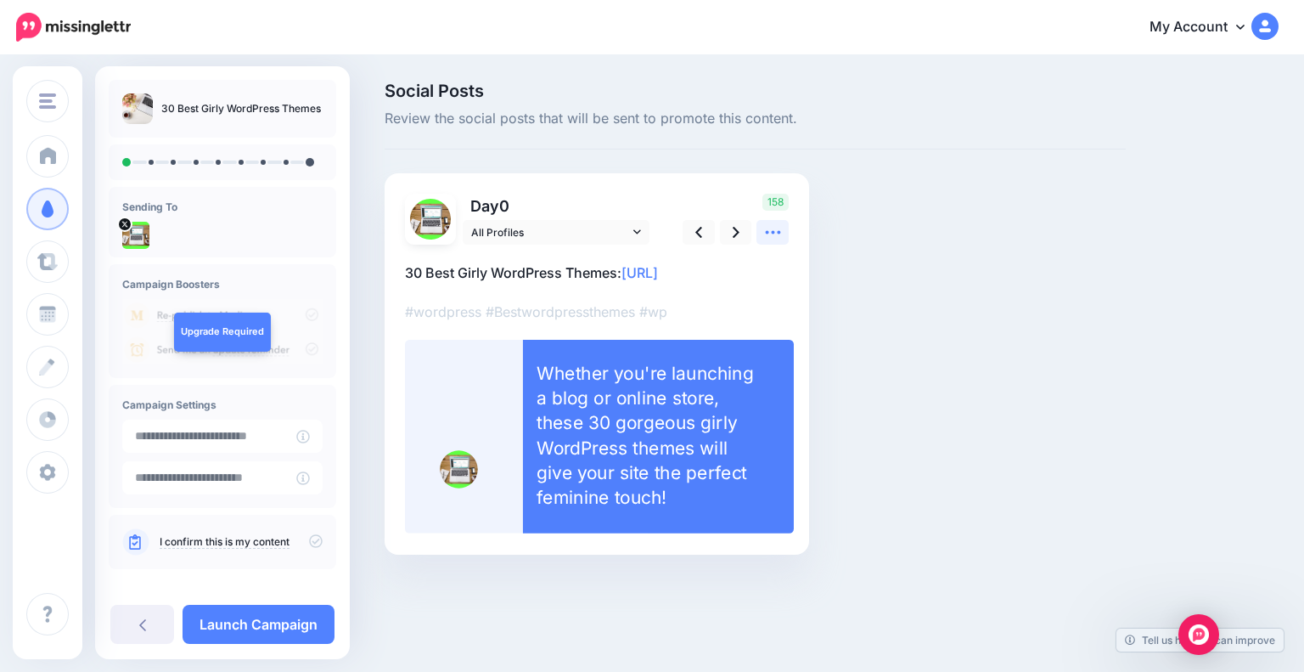
click at [766, 234] on icon at bounding box center [773, 232] width 18 height 18
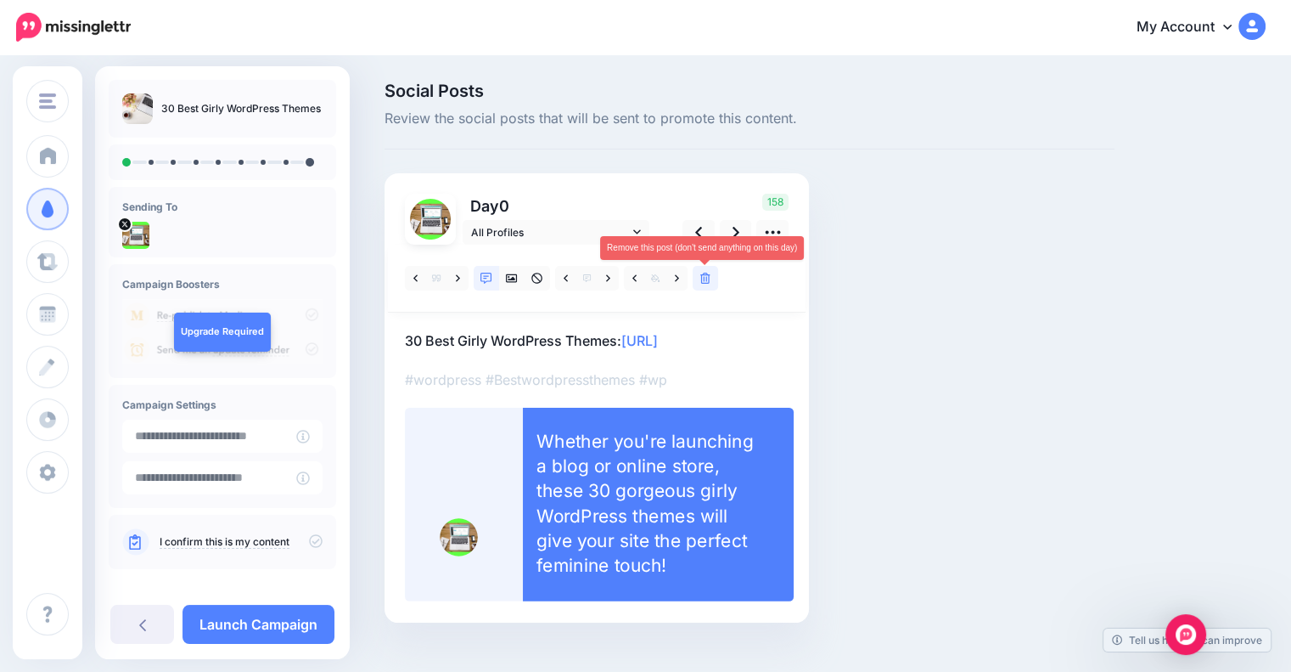
click at [717, 275] on link at bounding box center [705, 278] width 25 height 25
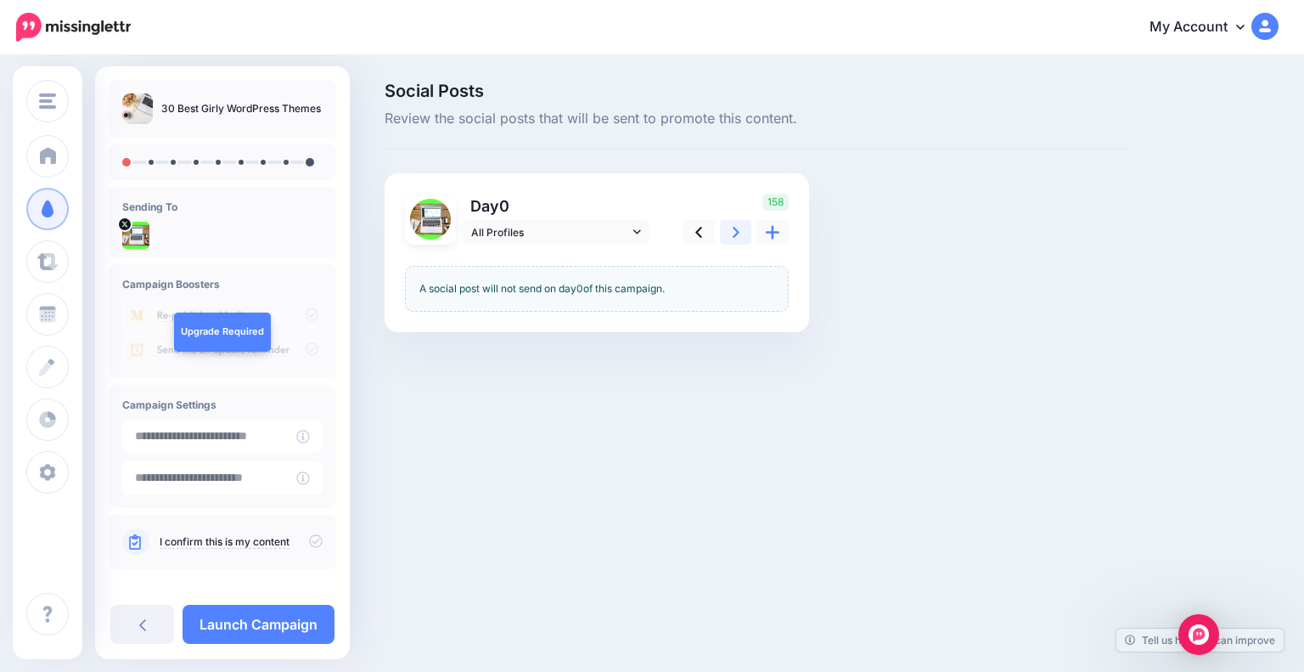
click at [735, 233] on icon at bounding box center [736, 232] width 7 height 11
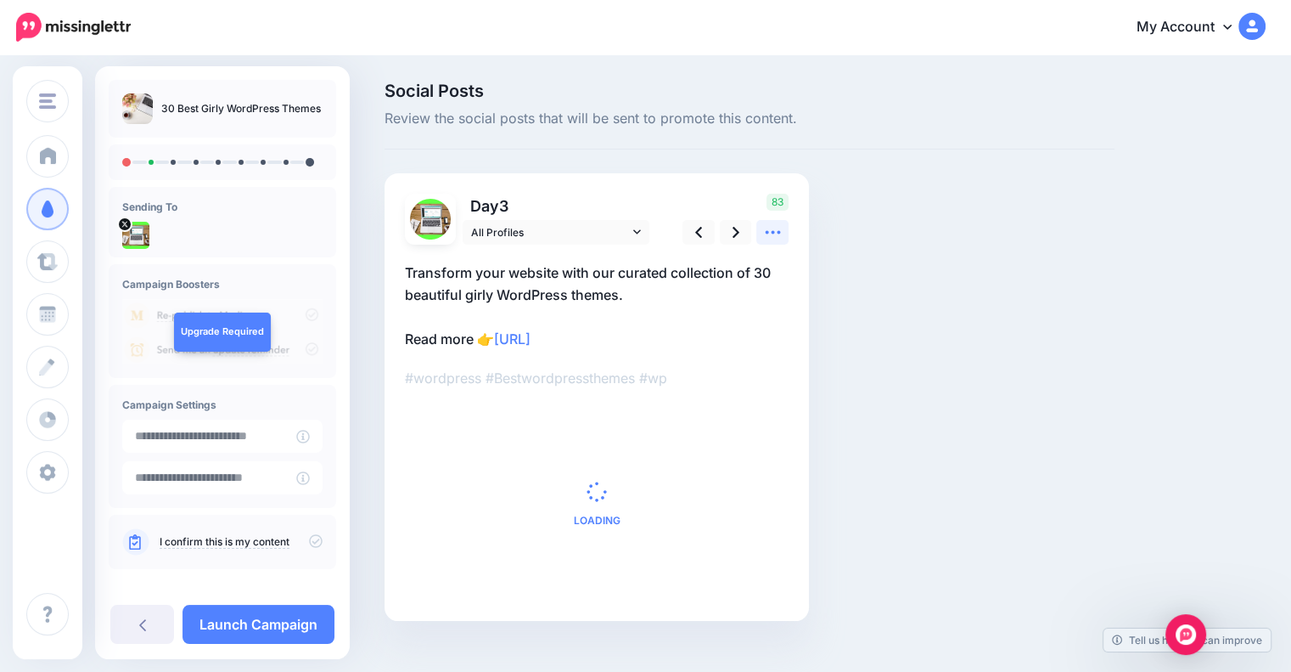
click at [772, 237] on icon at bounding box center [773, 232] width 18 height 18
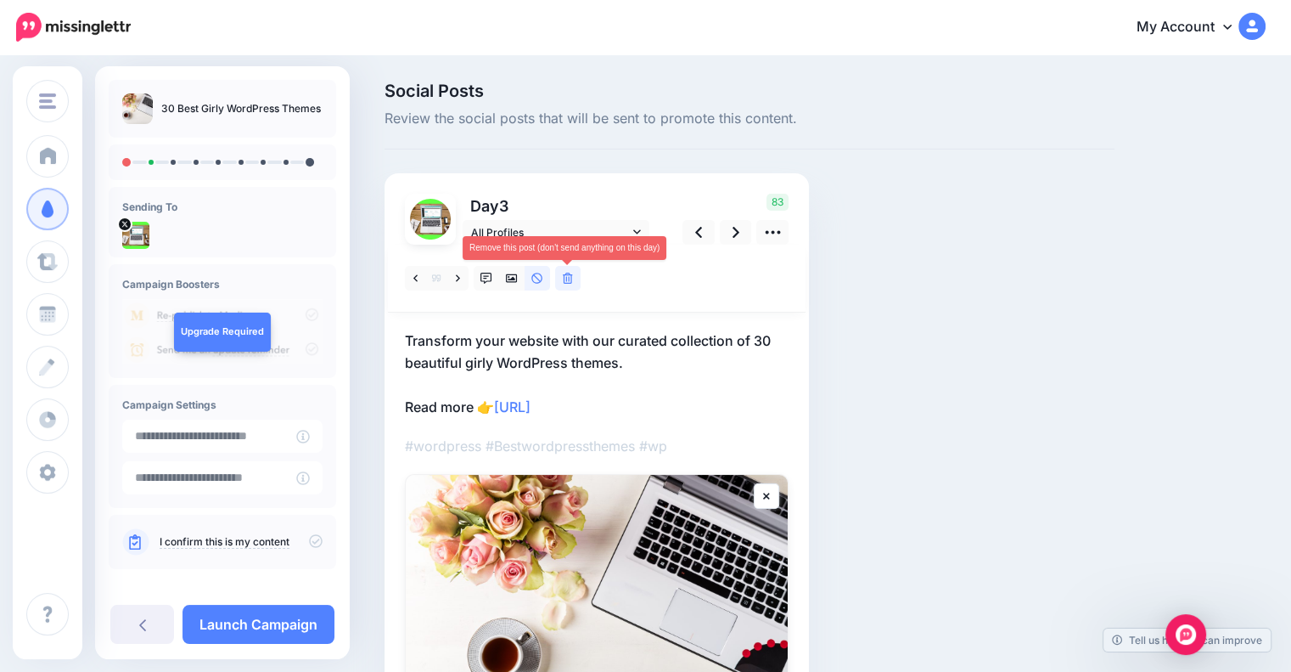
click at [565, 284] on link at bounding box center [567, 278] width 25 height 25
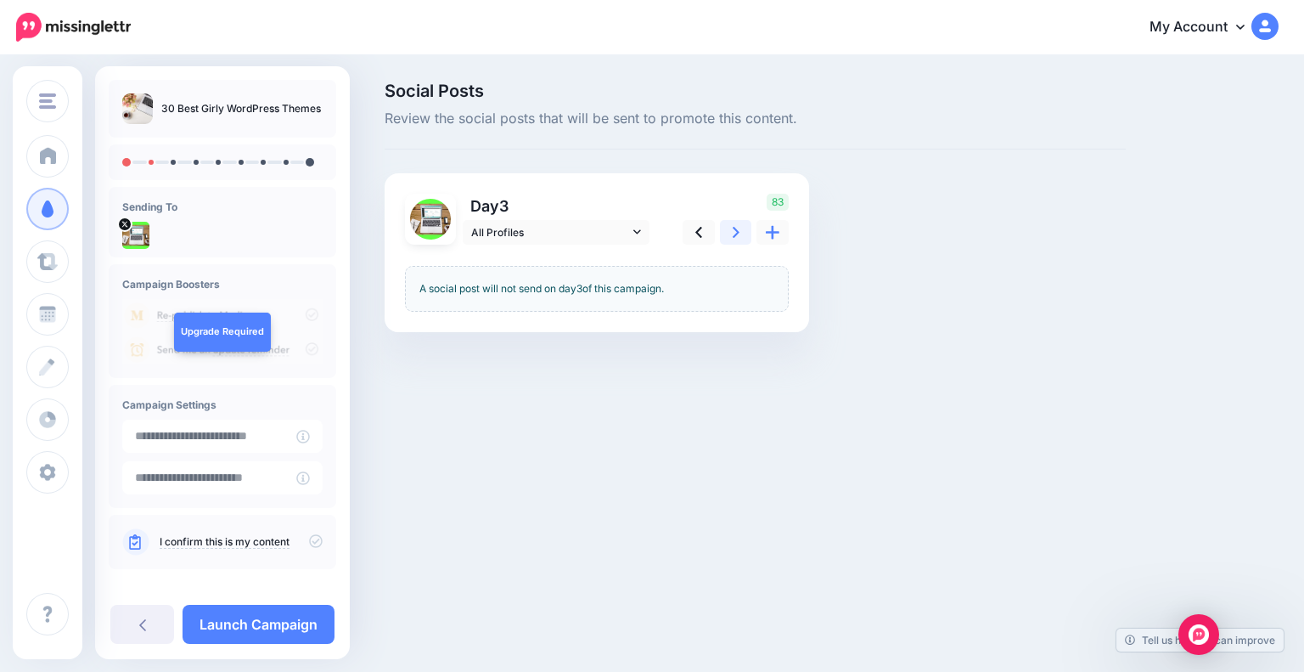
click at [734, 233] on icon at bounding box center [736, 232] width 7 height 18
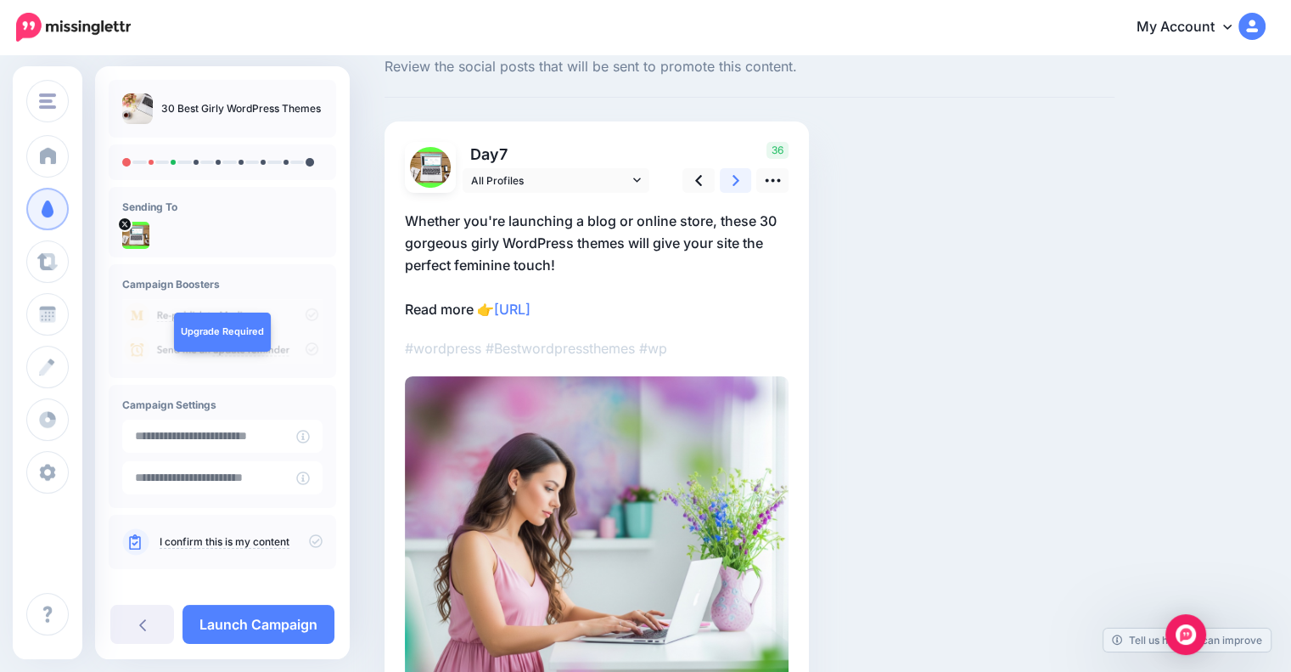
scroll to position [50, 0]
click at [735, 185] on icon at bounding box center [736, 182] width 7 height 18
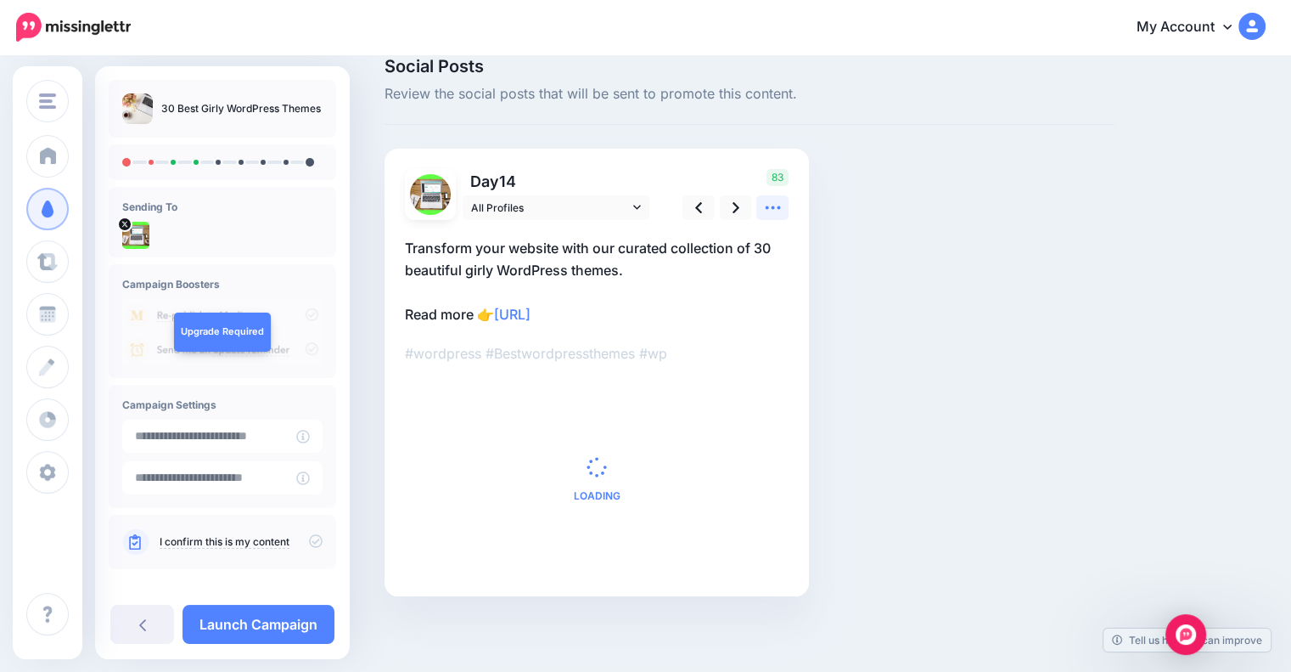
click at [776, 205] on icon at bounding box center [773, 208] width 18 height 18
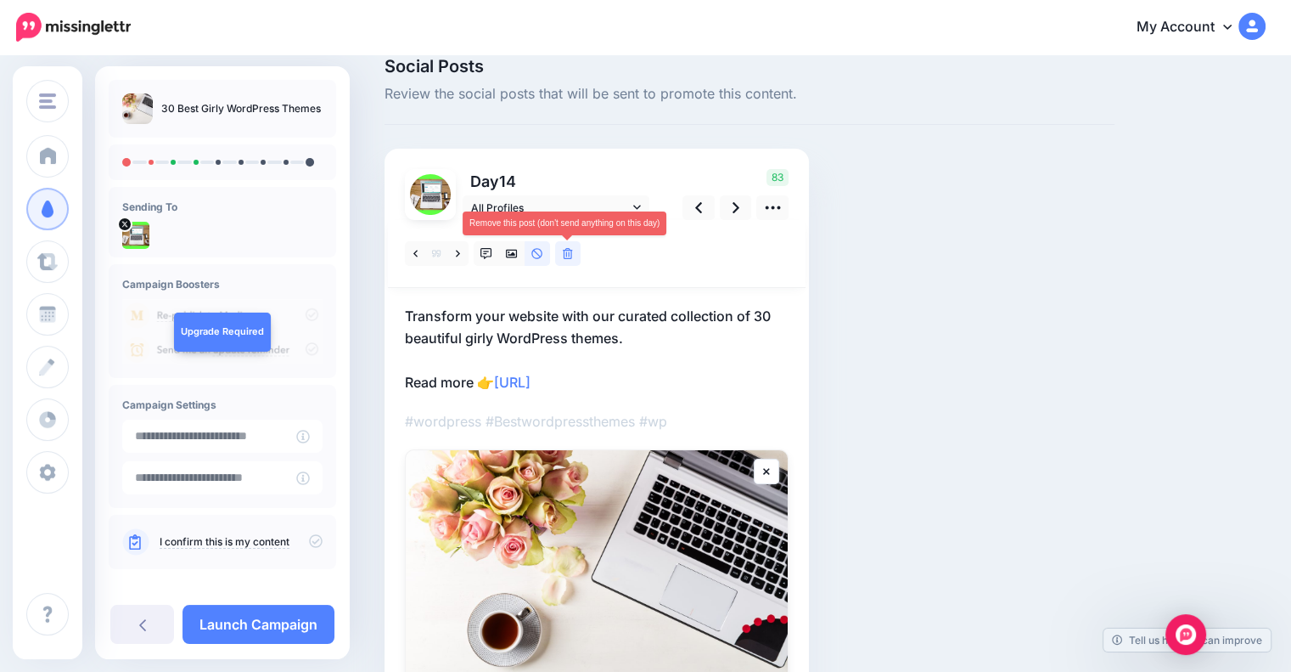
click at [567, 254] on icon at bounding box center [568, 254] width 10 height 12
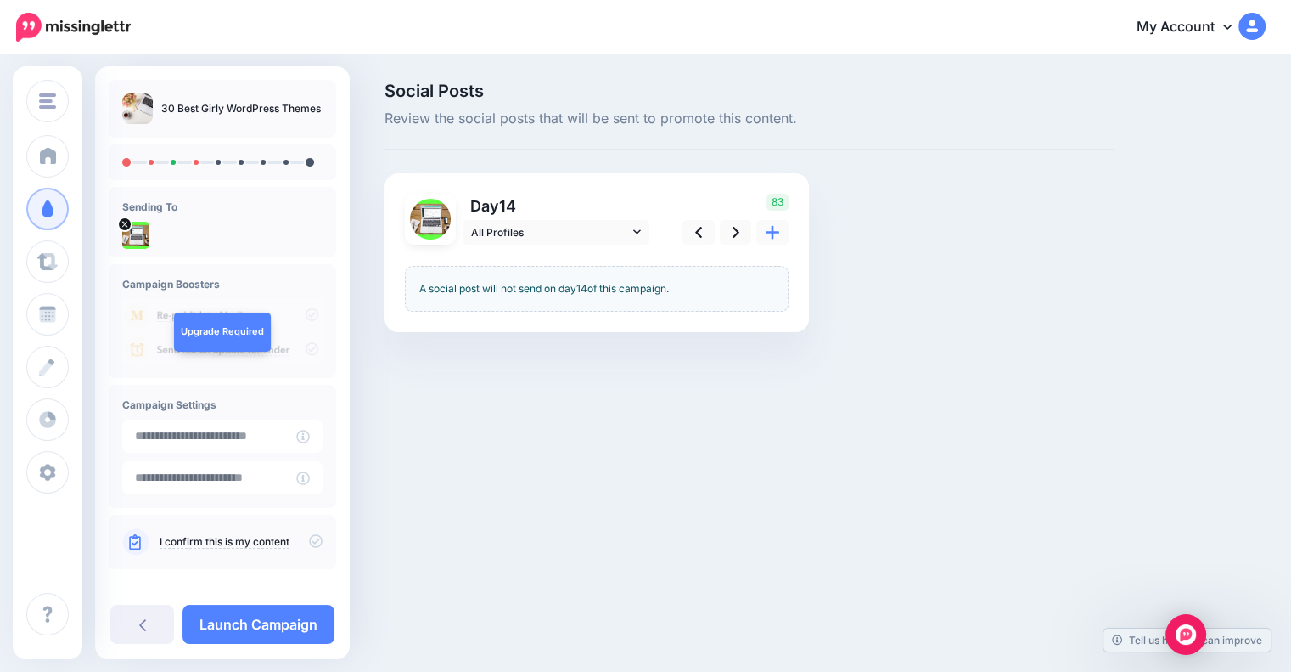
scroll to position [0, 0]
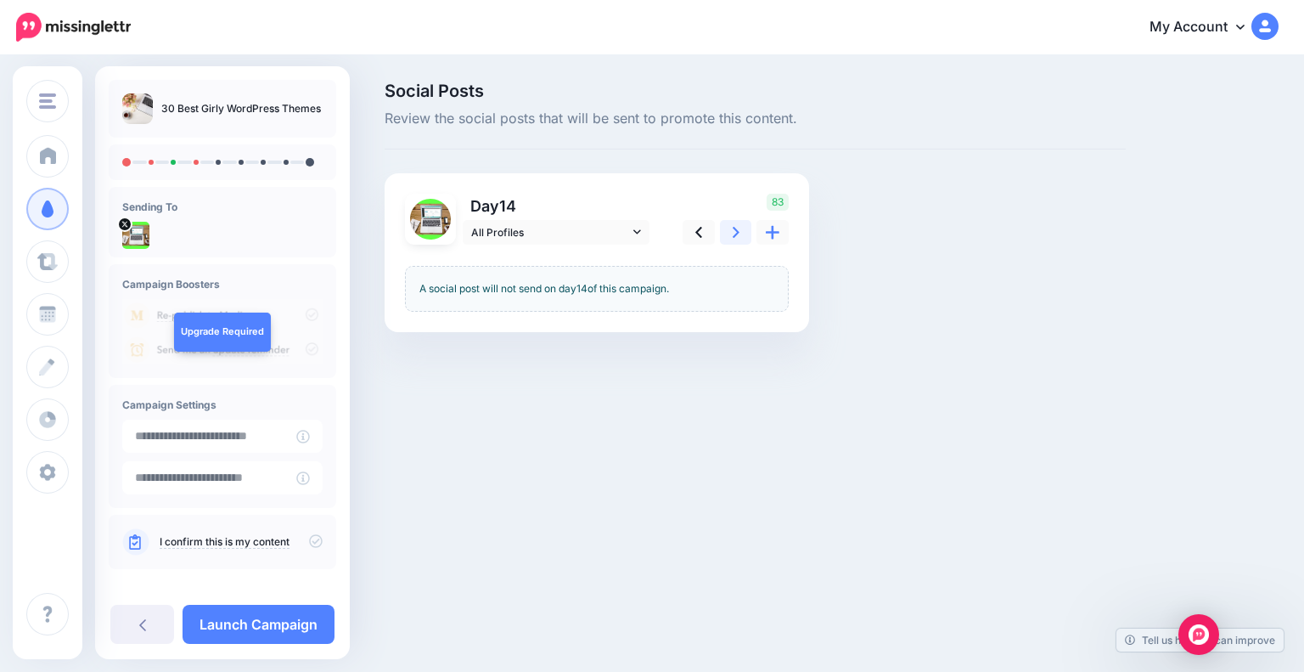
click at [733, 234] on icon at bounding box center [736, 232] width 7 height 18
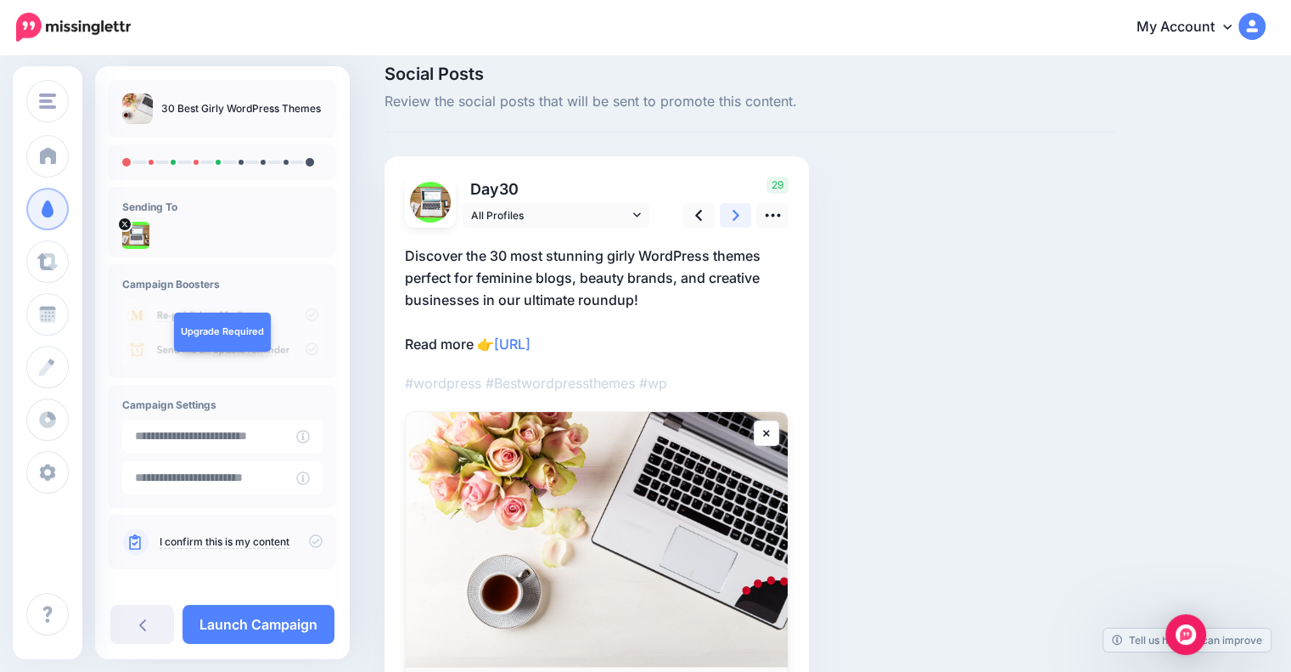
scroll to position [85, 0]
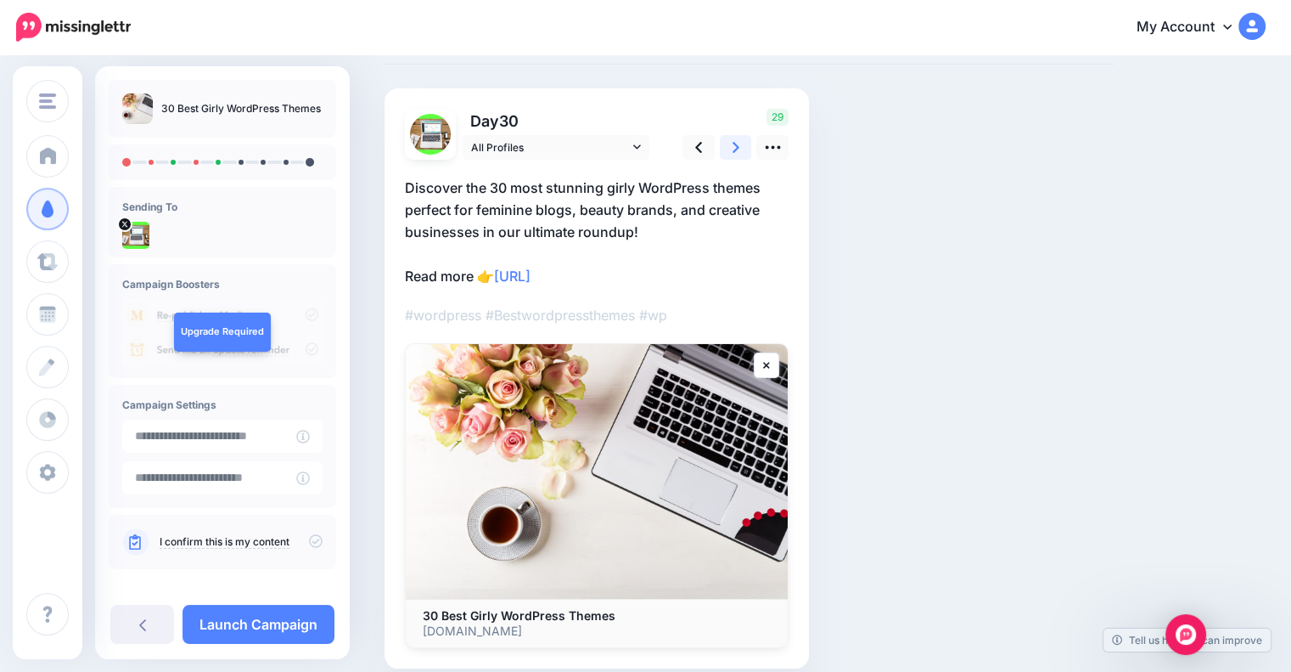
click at [736, 144] on icon at bounding box center [736, 147] width 7 height 11
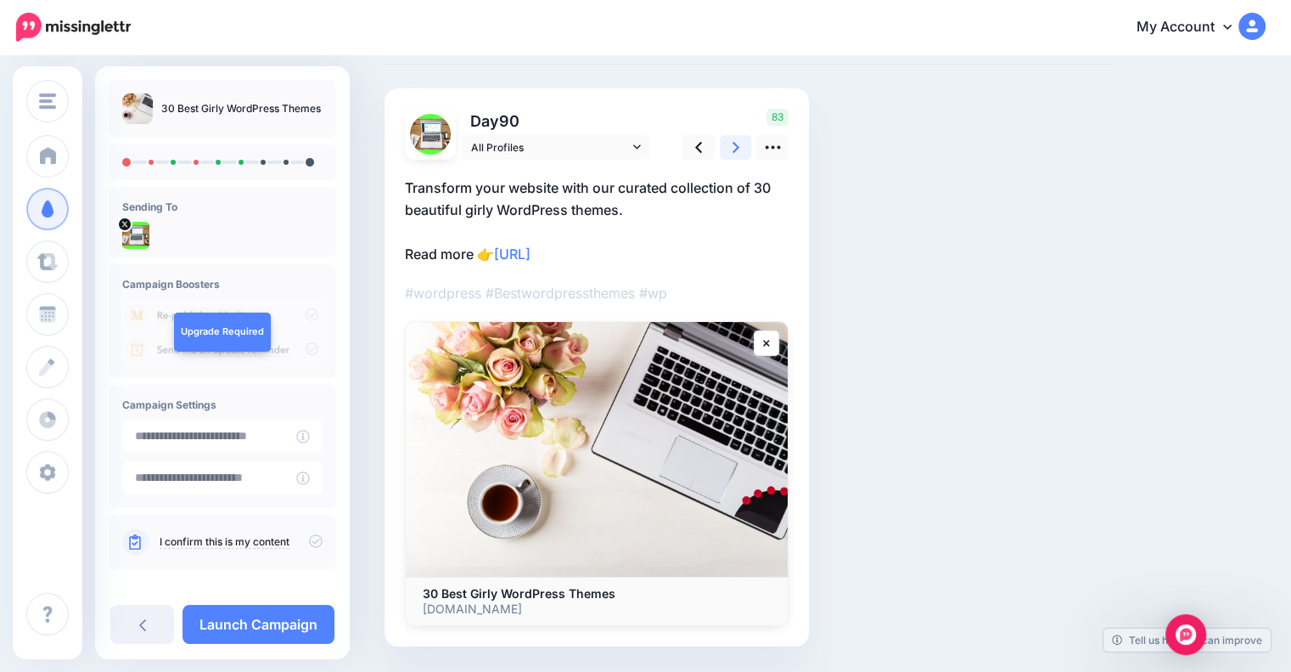
click at [740, 145] on link at bounding box center [736, 147] width 32 height 25
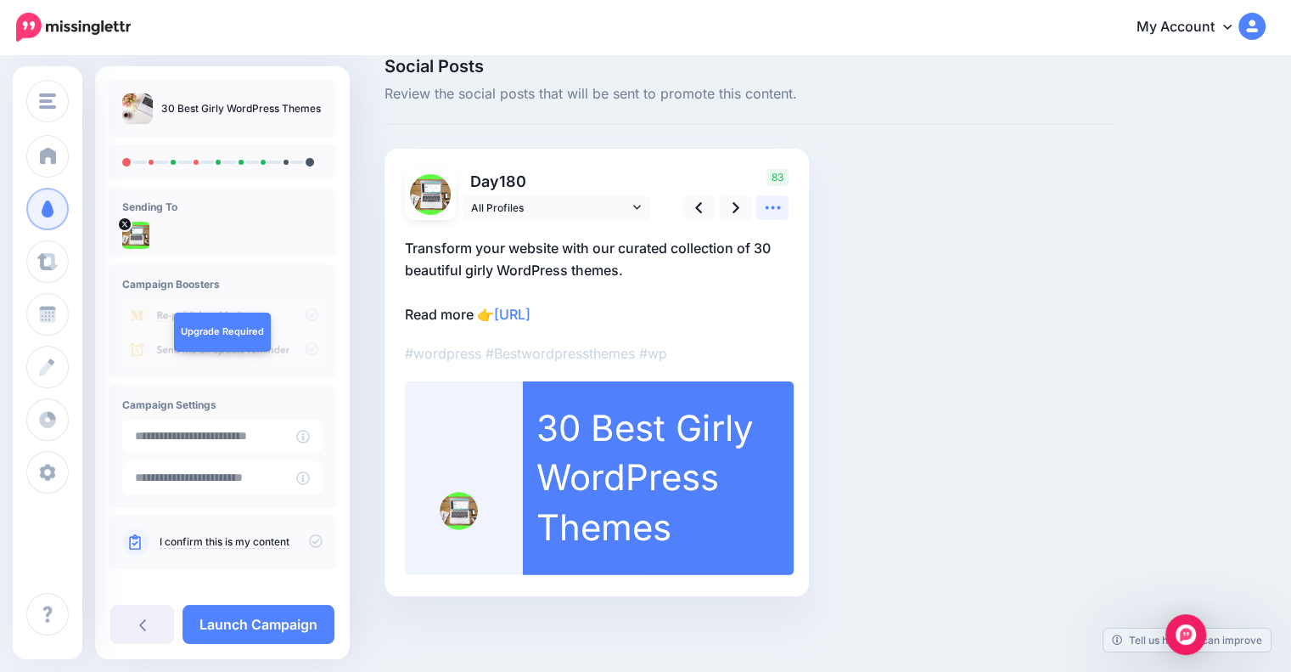
click at [779, 208] on icon at bounding box center [773, 208] width 18 height 18
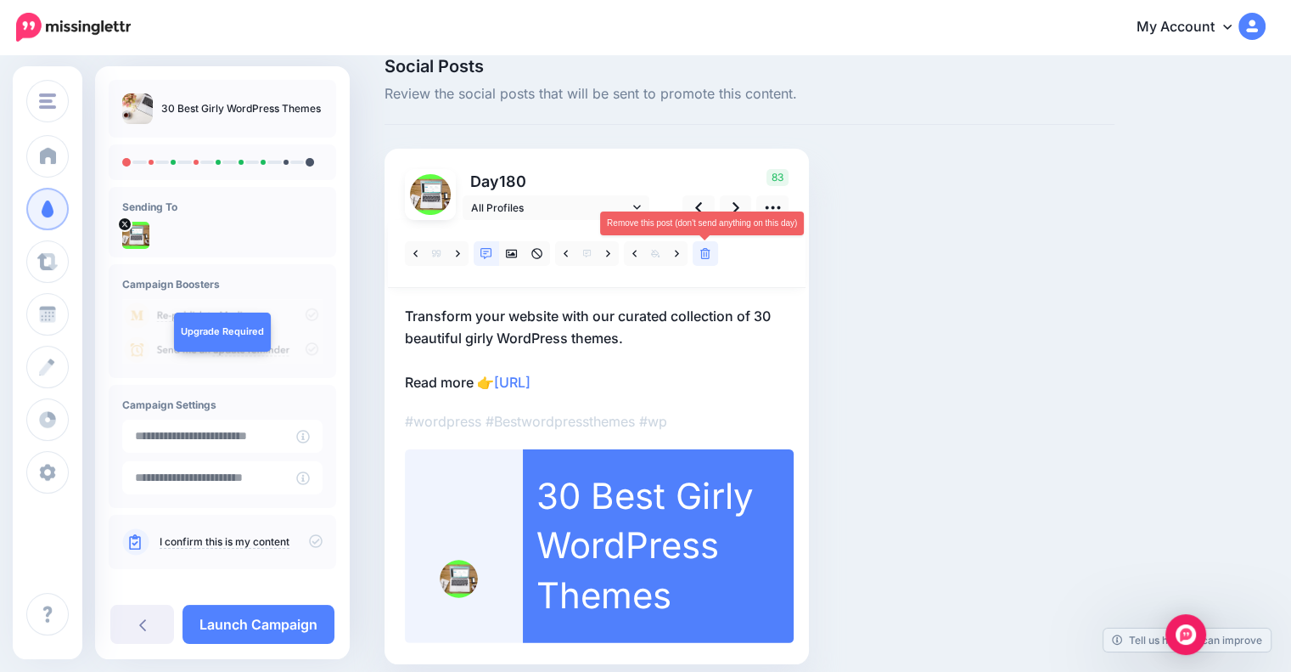
click at [705, 251] on icon at bounding box center [705, 254] width 10 height 12
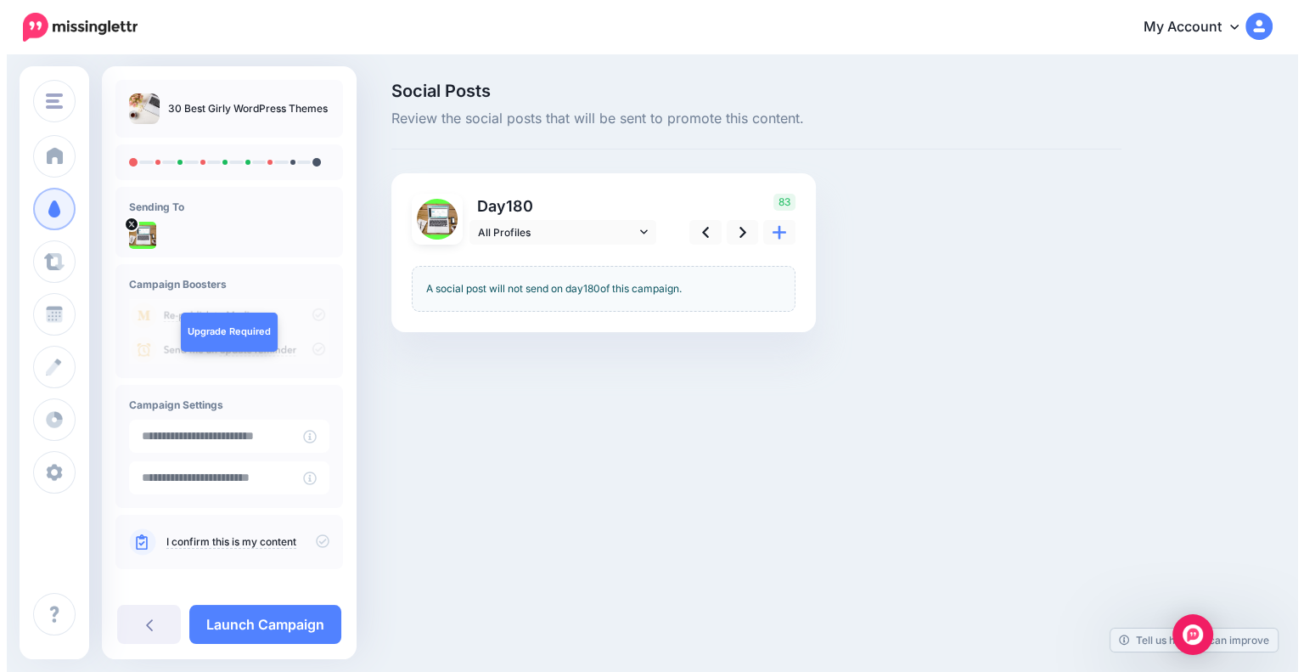
scroll to position [0, 0]
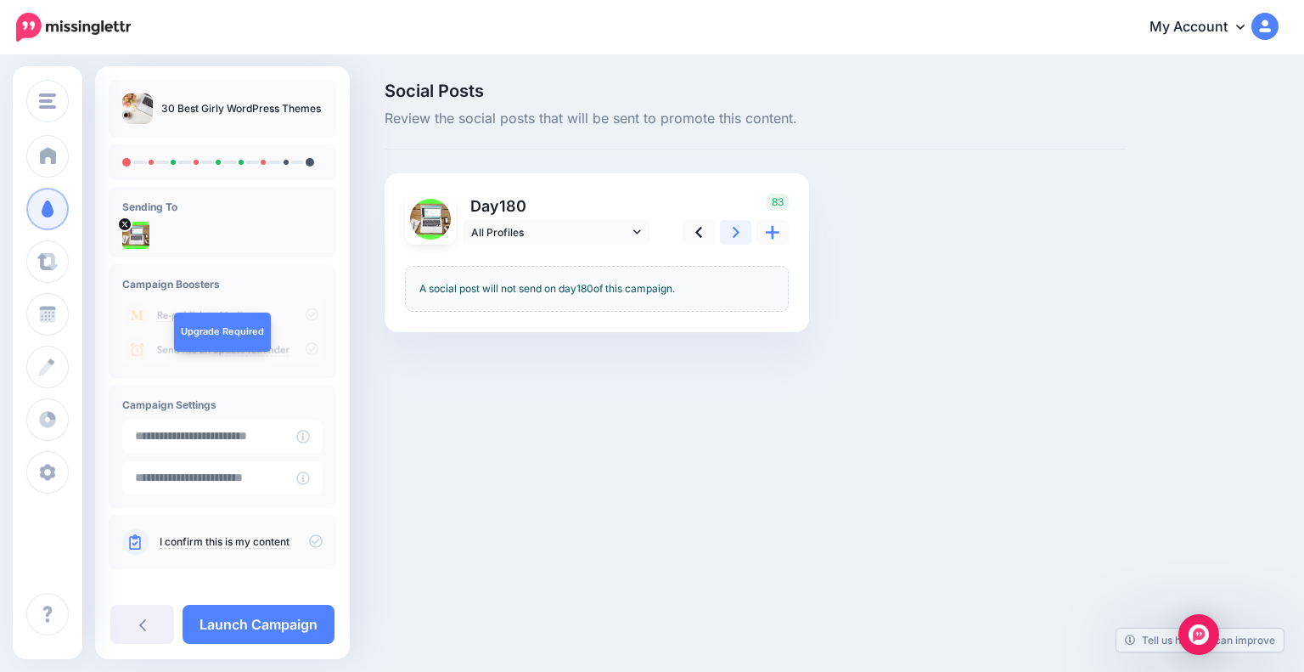
click at [734, 231] on icon at bounding box center [736, 232] width 7 height 18
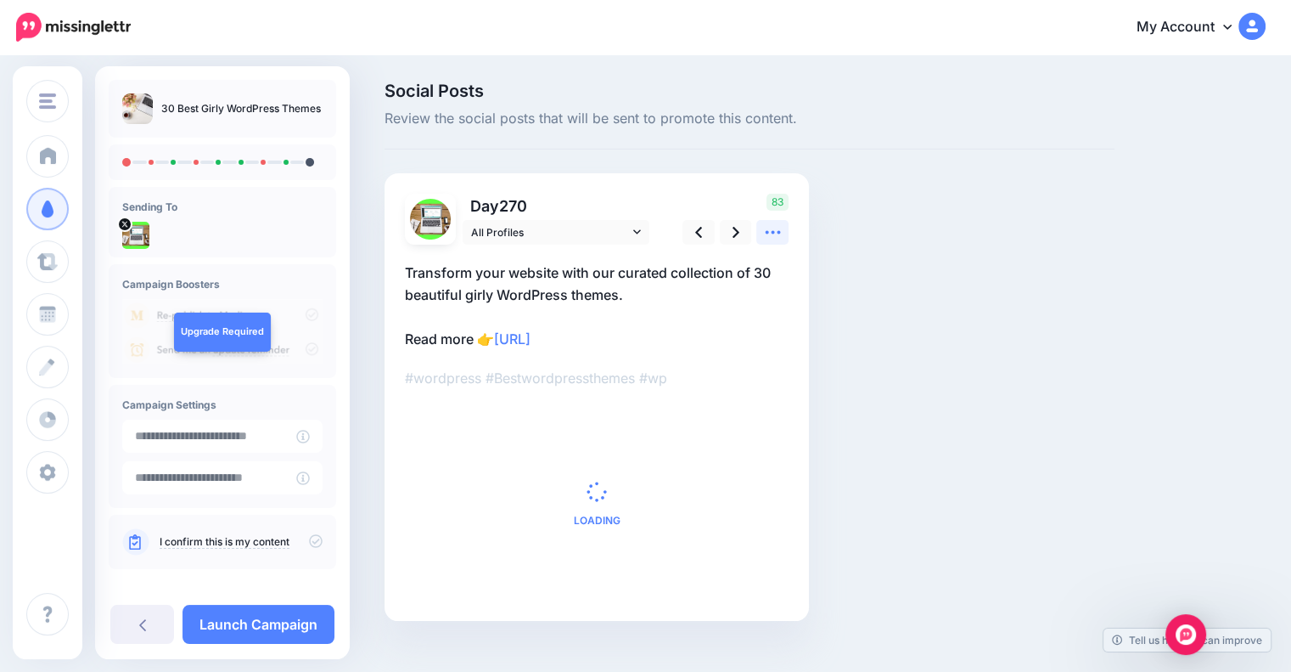
click at [777, 239] on icon at bounding box center [773, 232] width 18 height 18
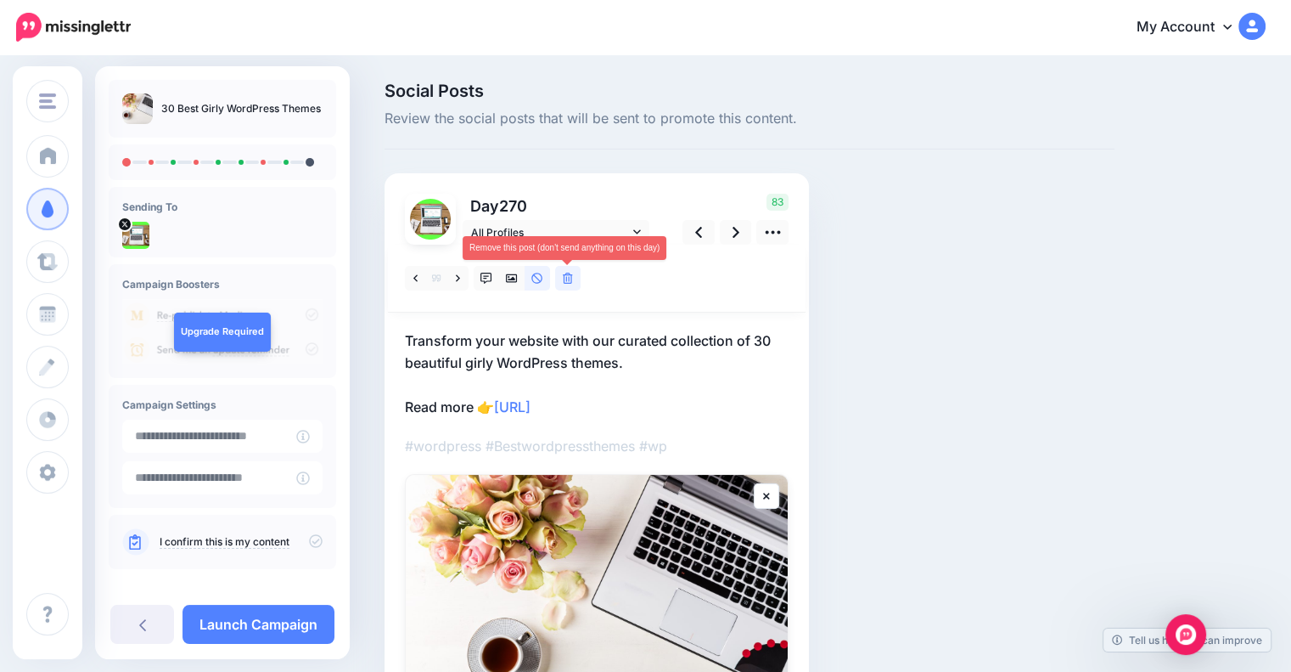
click at [569, 281] on icon at bounding box center [568, 279] width 10 height 12
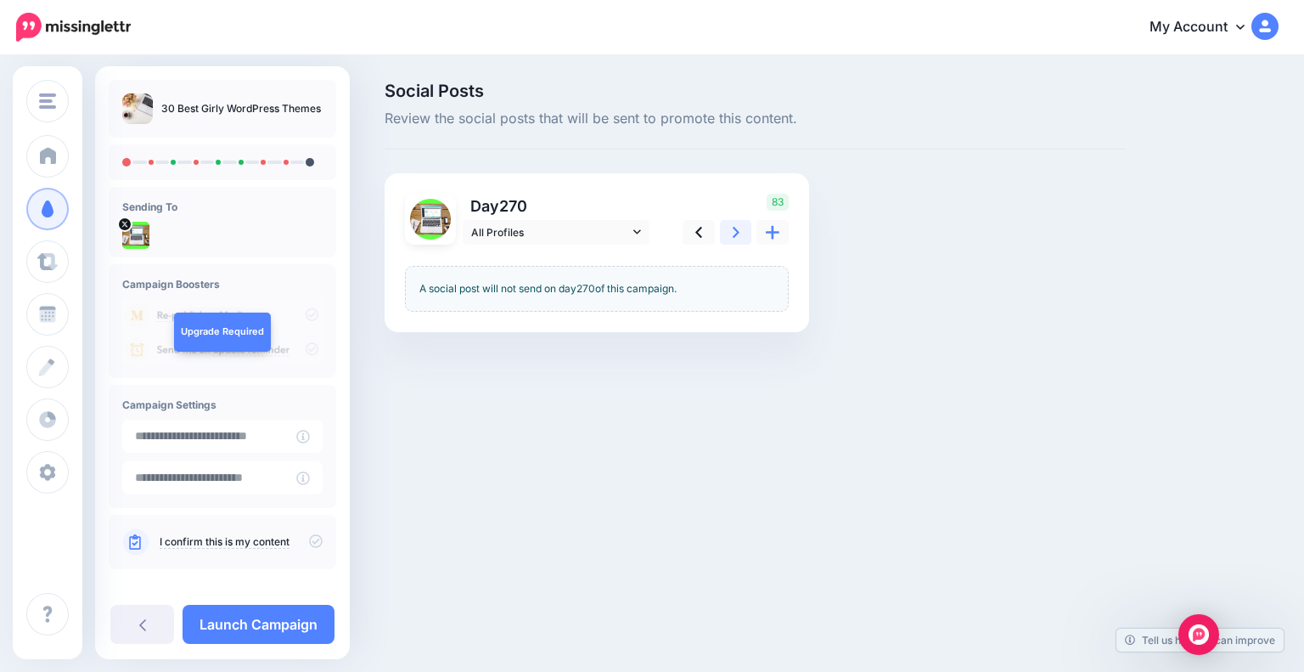
click at [734, 232] on icon at bounding box center [736, 232] width 7 height 18
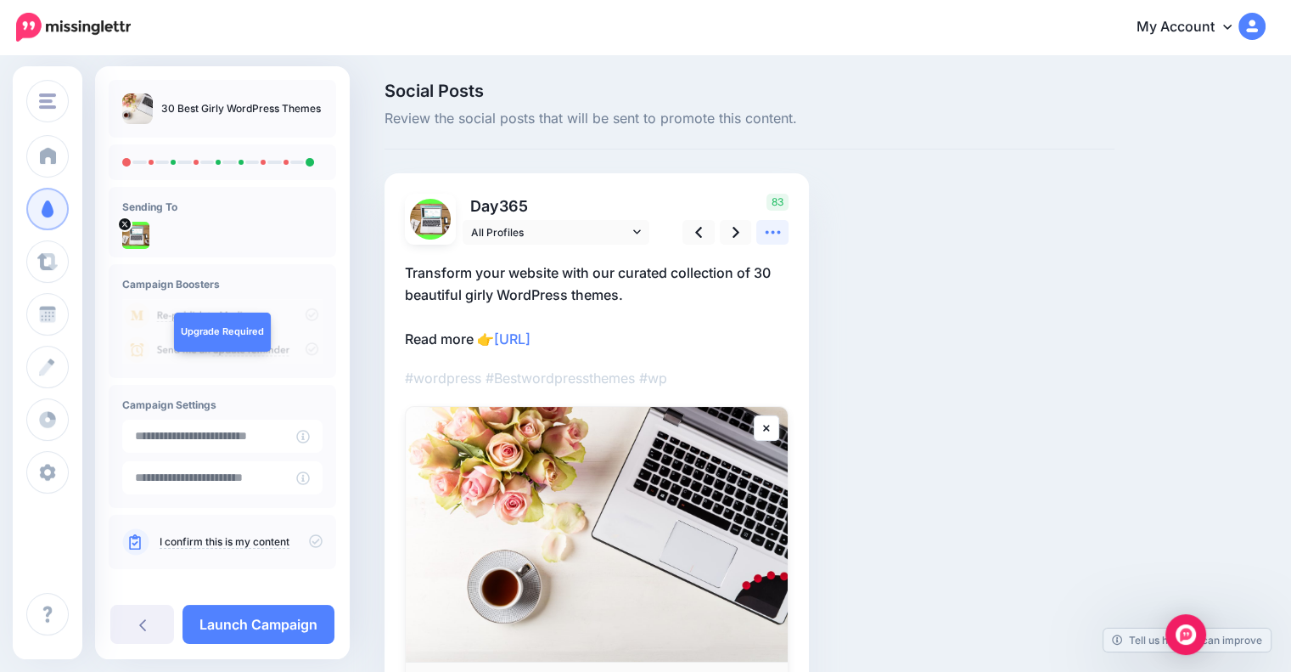
click at [768, 233] on icon at bounding box center [773, 232] width 18 height 18
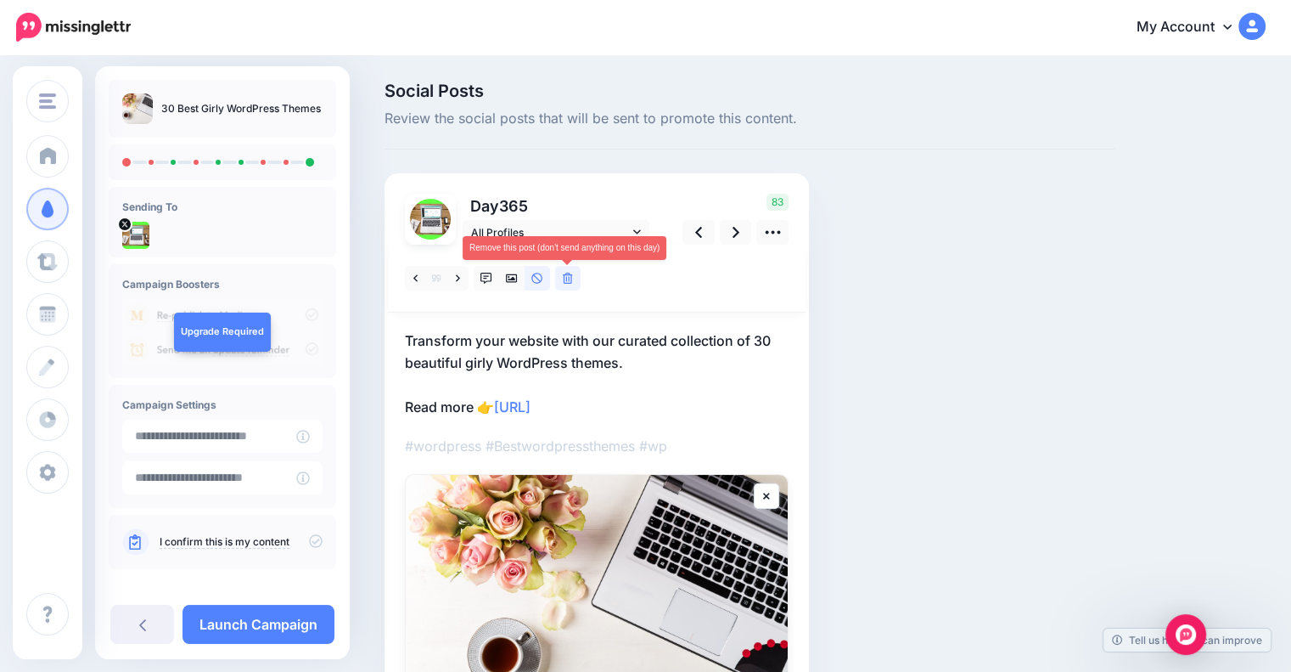
click at [570, 273] on icon at bounding box center [568, 279] width 10 height 12
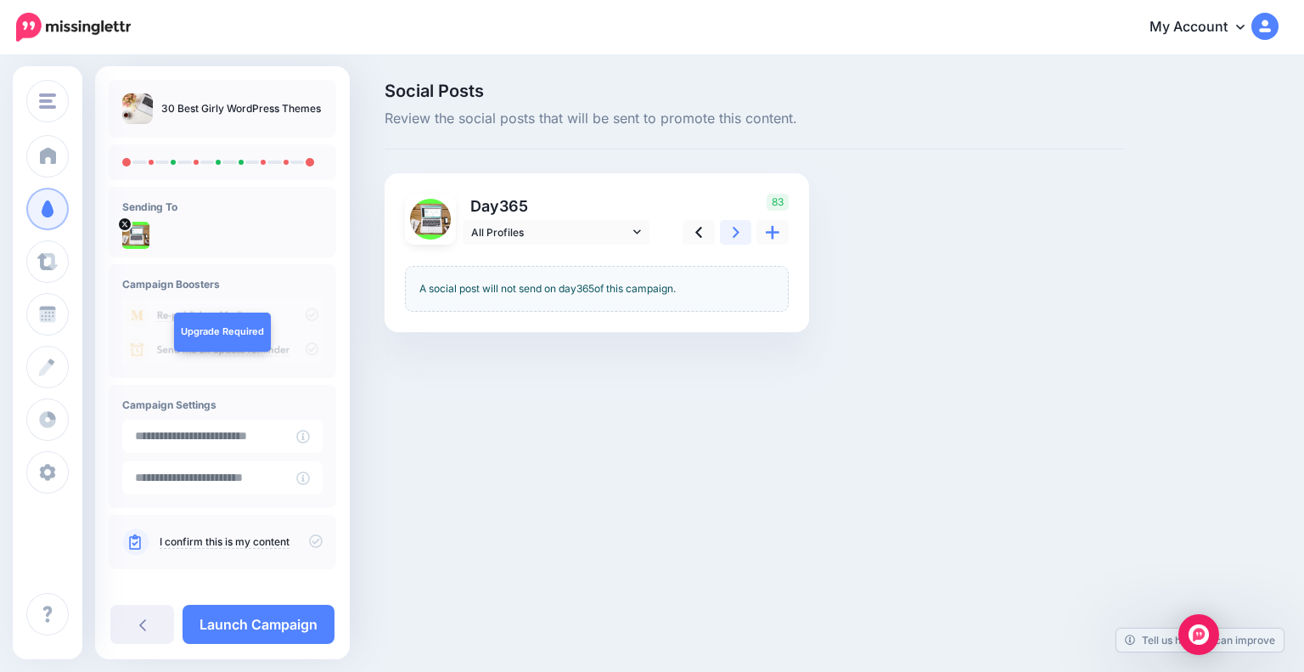
click at [744, 233] on link at bounding box center [736, 232] width 32 height 25
click at [735, 232] on icon at bounding box center [736, 232] width 7 height 18
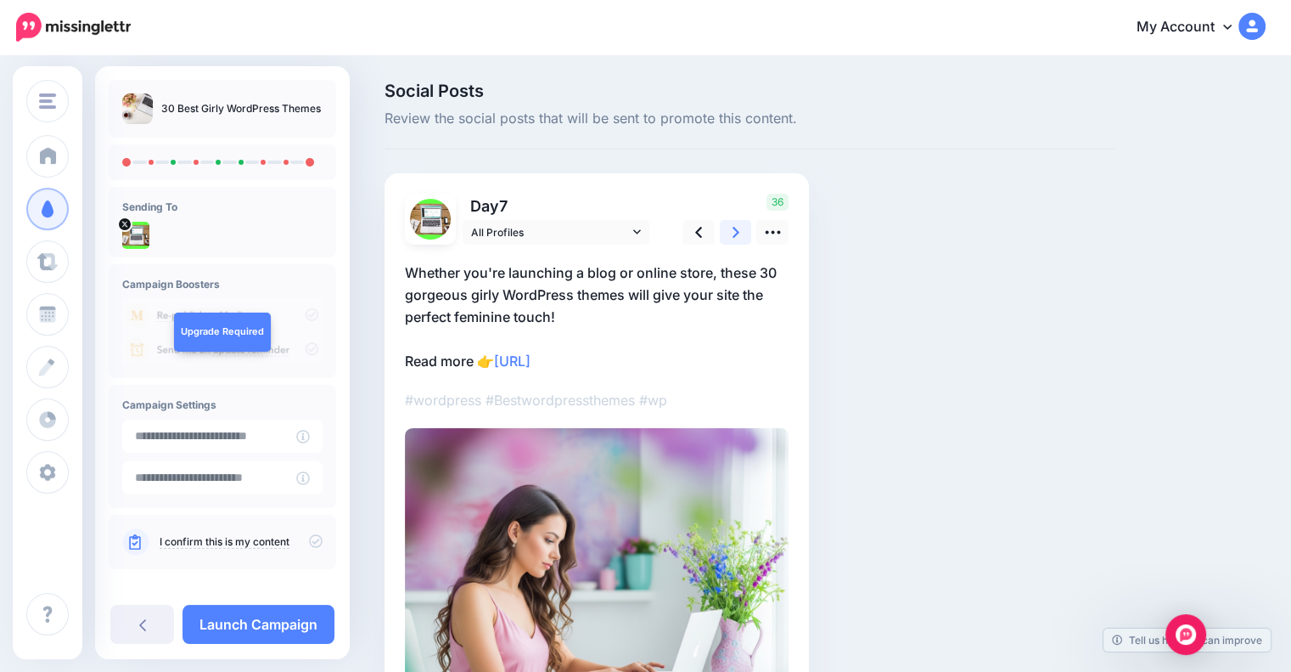
click at [735, 232] on icon at bounding box center [736, 232] width 7 height 18
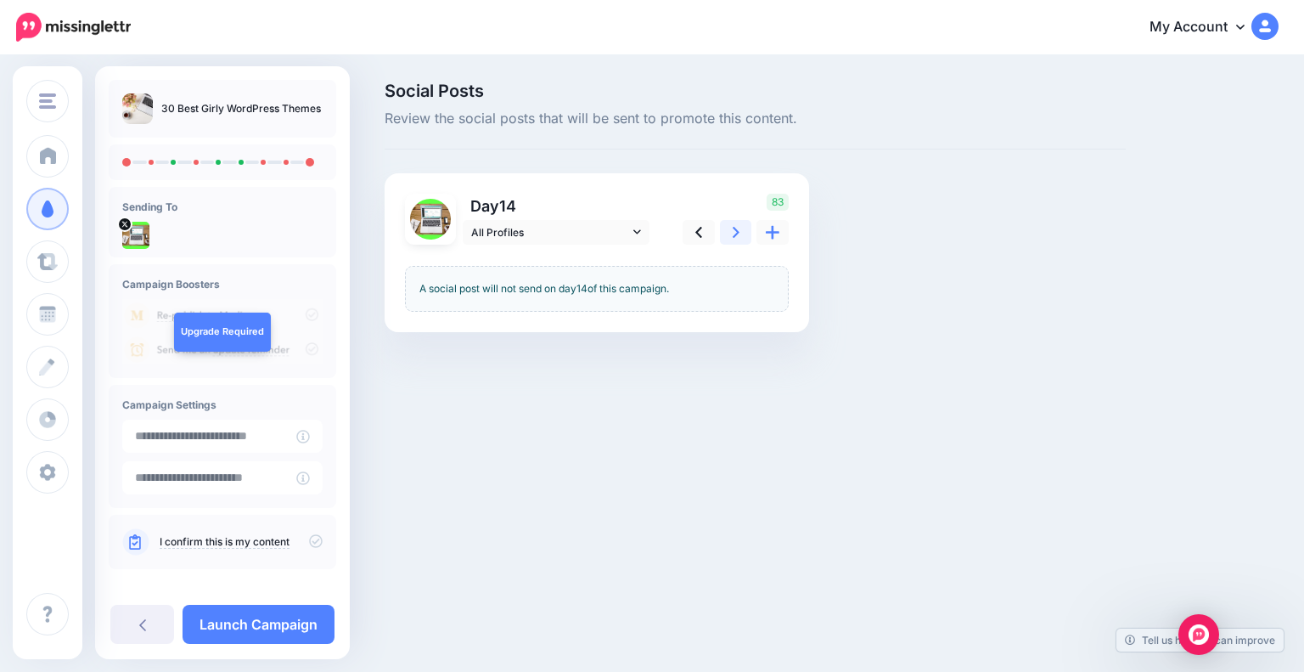
click at [735, 232] on icon at bounding box center [736, 232] width 7 height 18
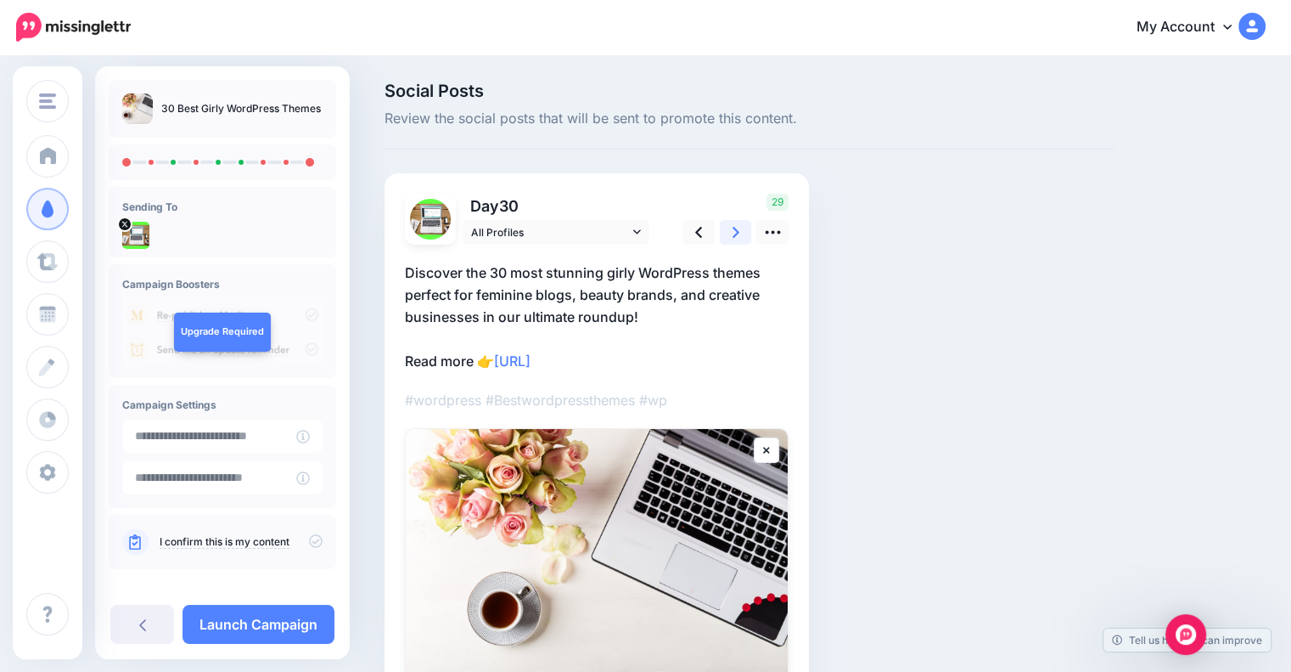
click at [735, 232] on icon at bounding box center [736, 232] width 7 height 18
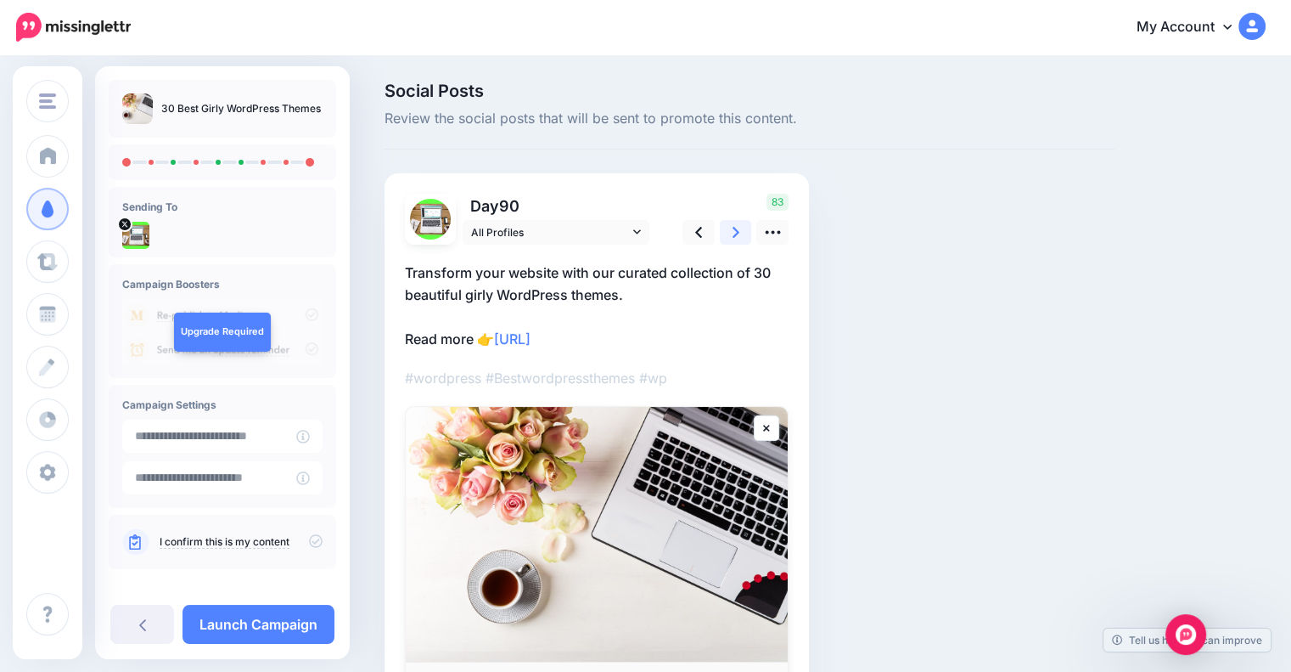
click at [735, 232] on icon at bounding box center [736, 232] width 7 height 18
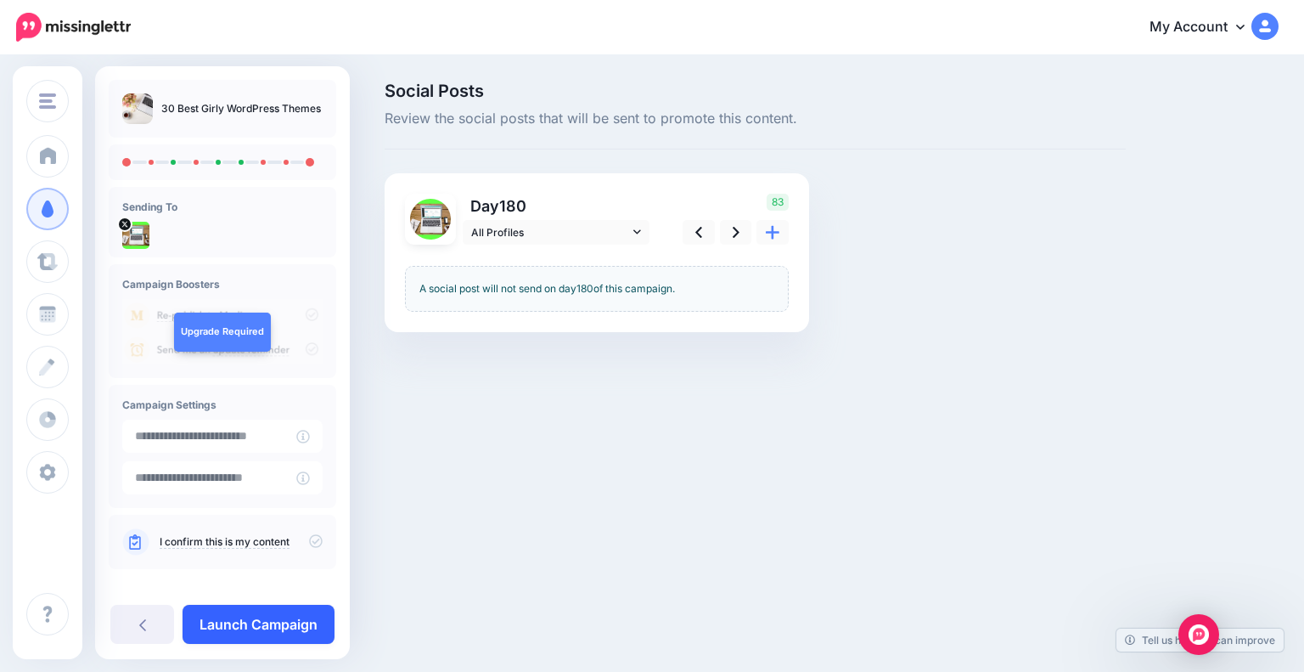
click at [280, 624] on link "Launch Campaign" at bounding box center [259, 623] width 152 height 39
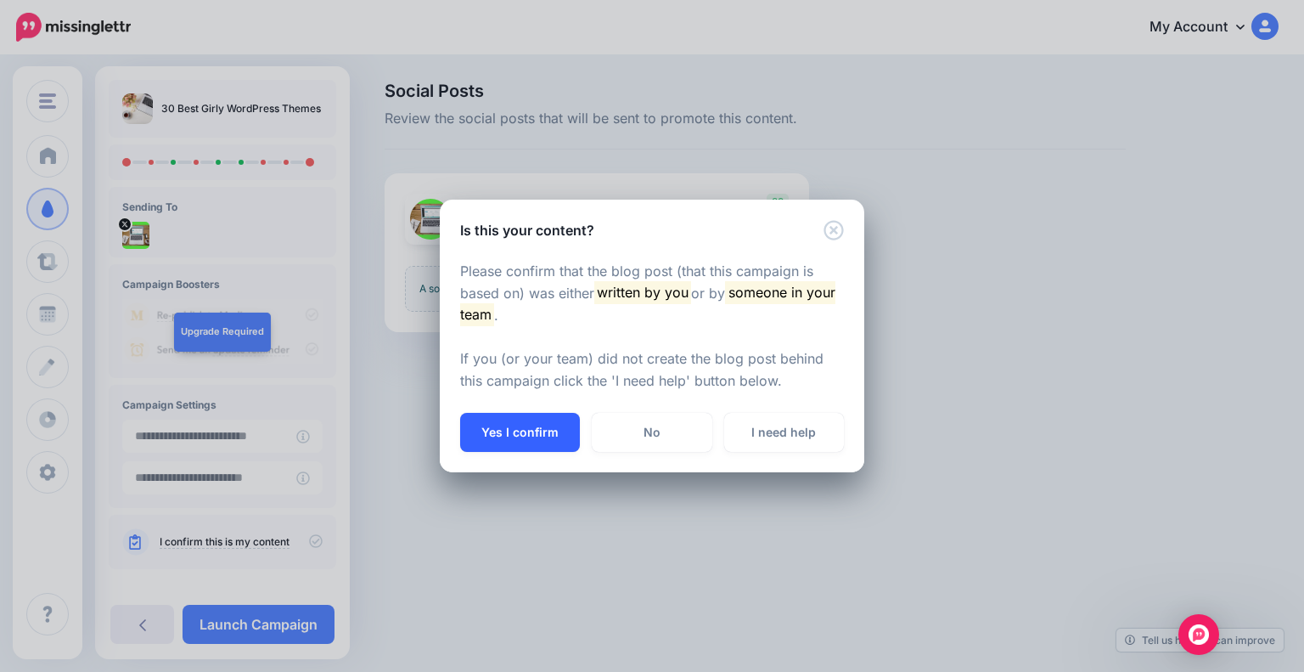
click at [523, 426] on button "Yes I confirm" at bounding box center [520, 432] width 120 height 39
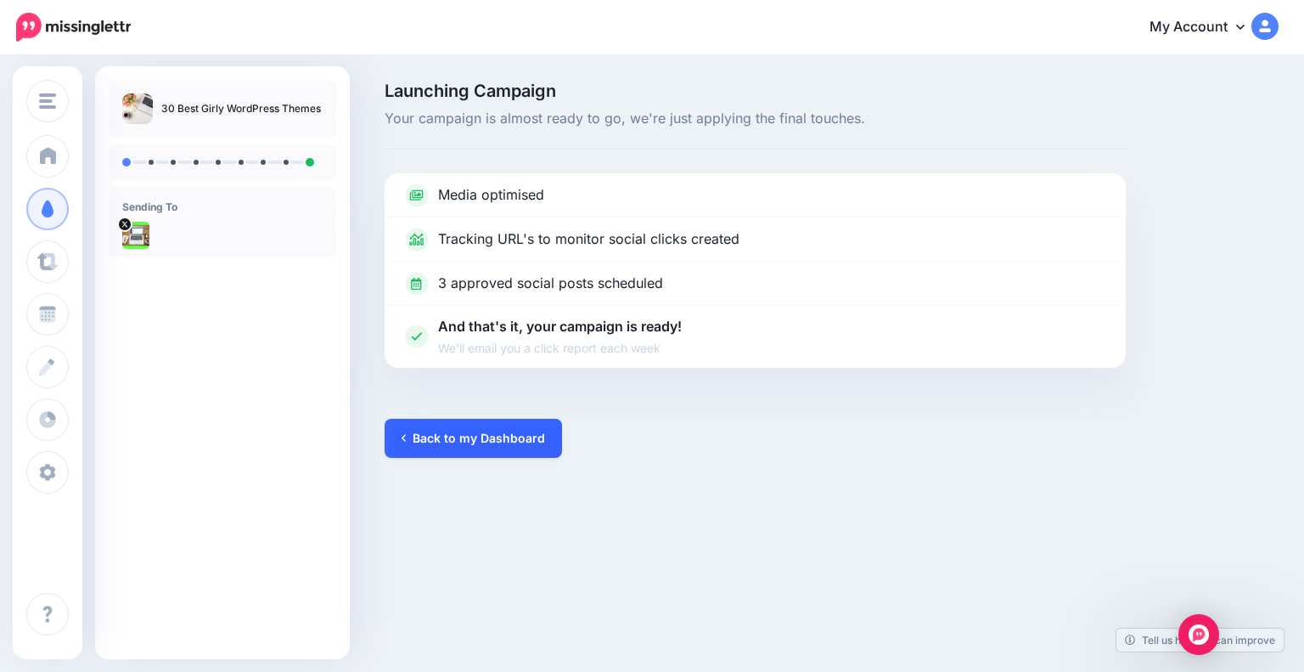
click at [521, 446] on link "Back to my Dashboard" at bounding box center [473, 438] width 177 height 39
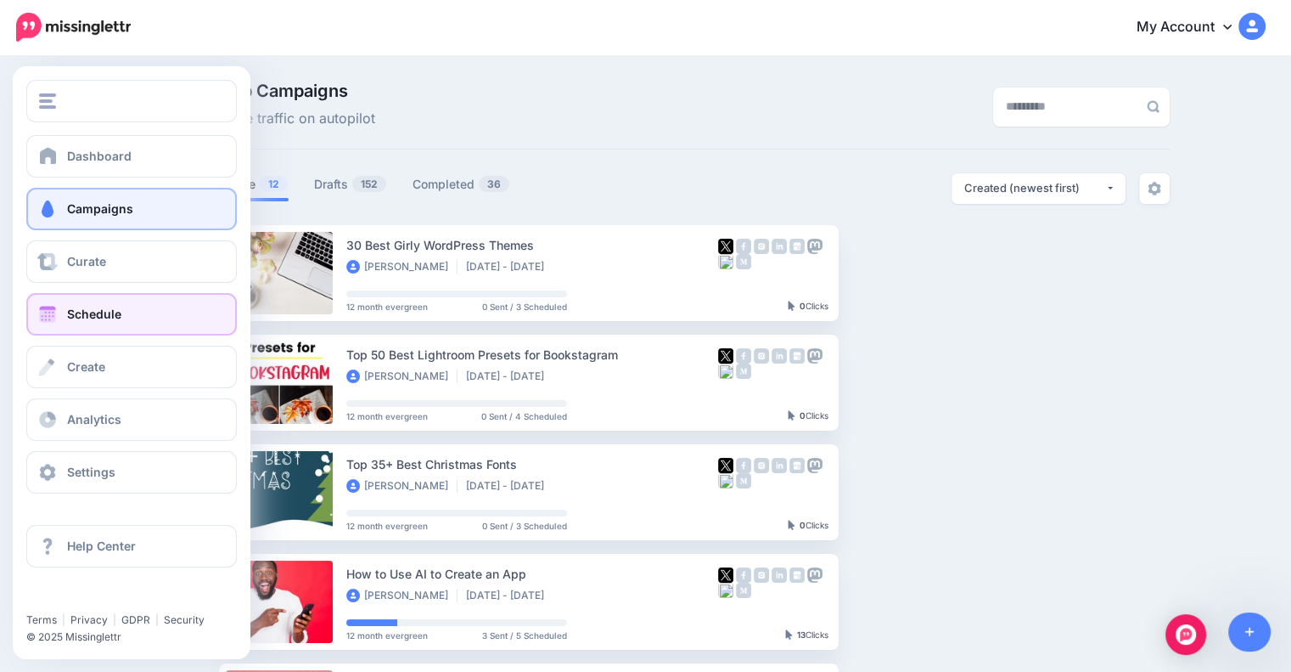
click at [90, 320] on span "Schedule" at bounding box center [94, 313] width 54 height 14
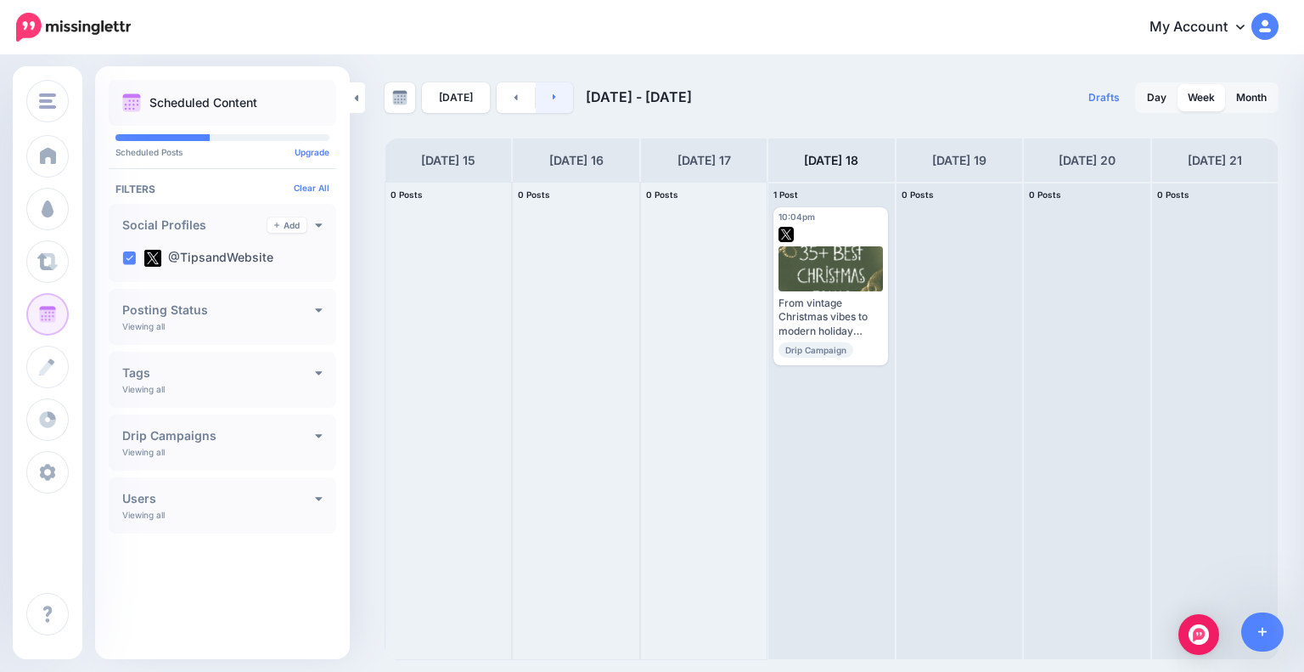
click at [554, 101] on link at bounding box center [555, 97] width 38 height 31
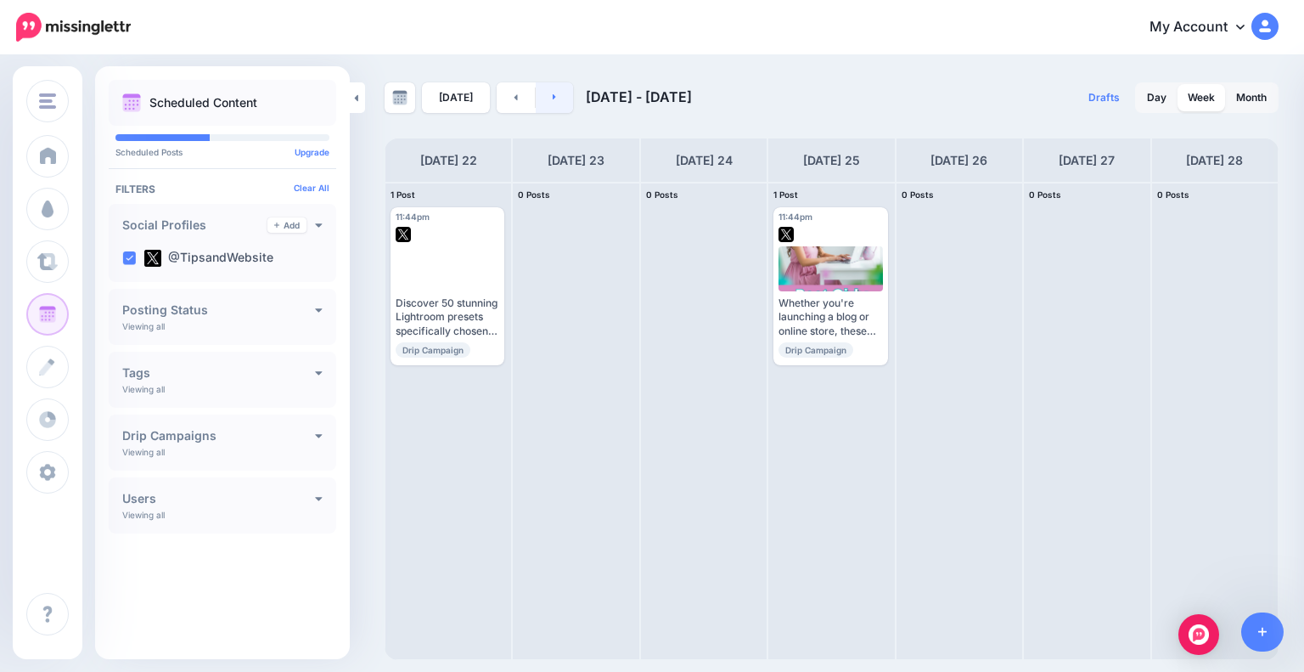
click at [554, 101] on link at bounding box center [555, 97] width 38 height 31
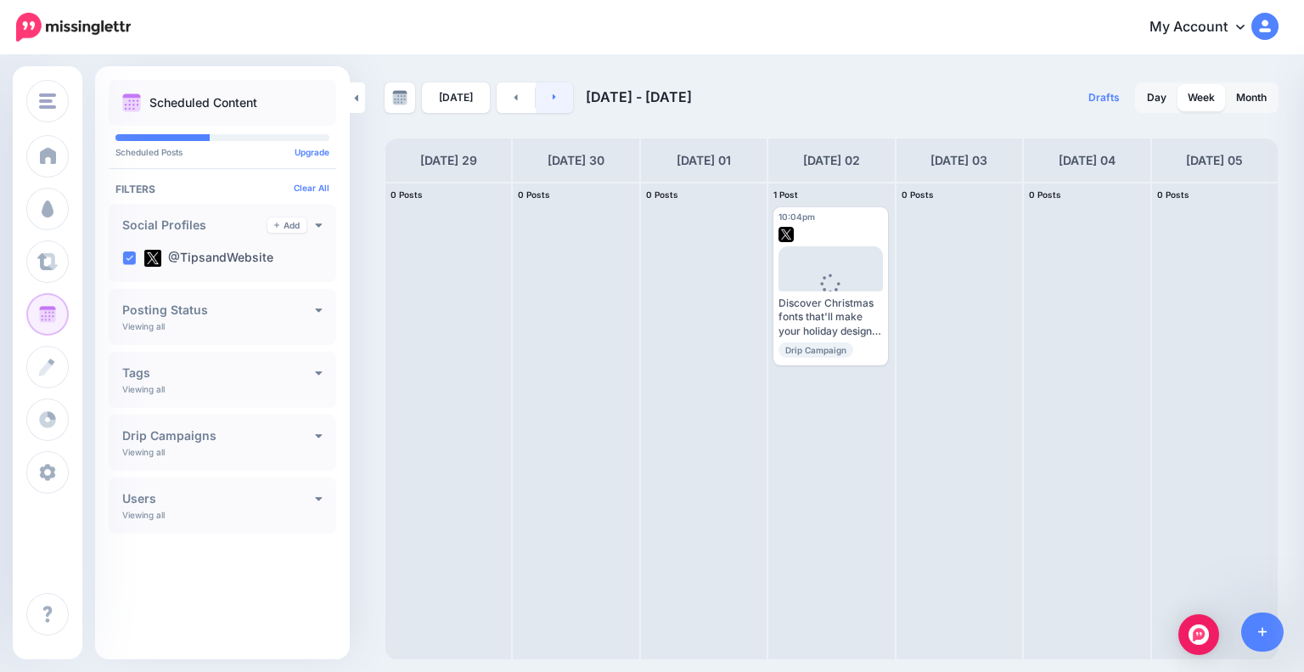
click at [554, 101] on link at bounding box center [555, 97] width 38 height 31
